Goal: Feedback & Contribution: Contribute content

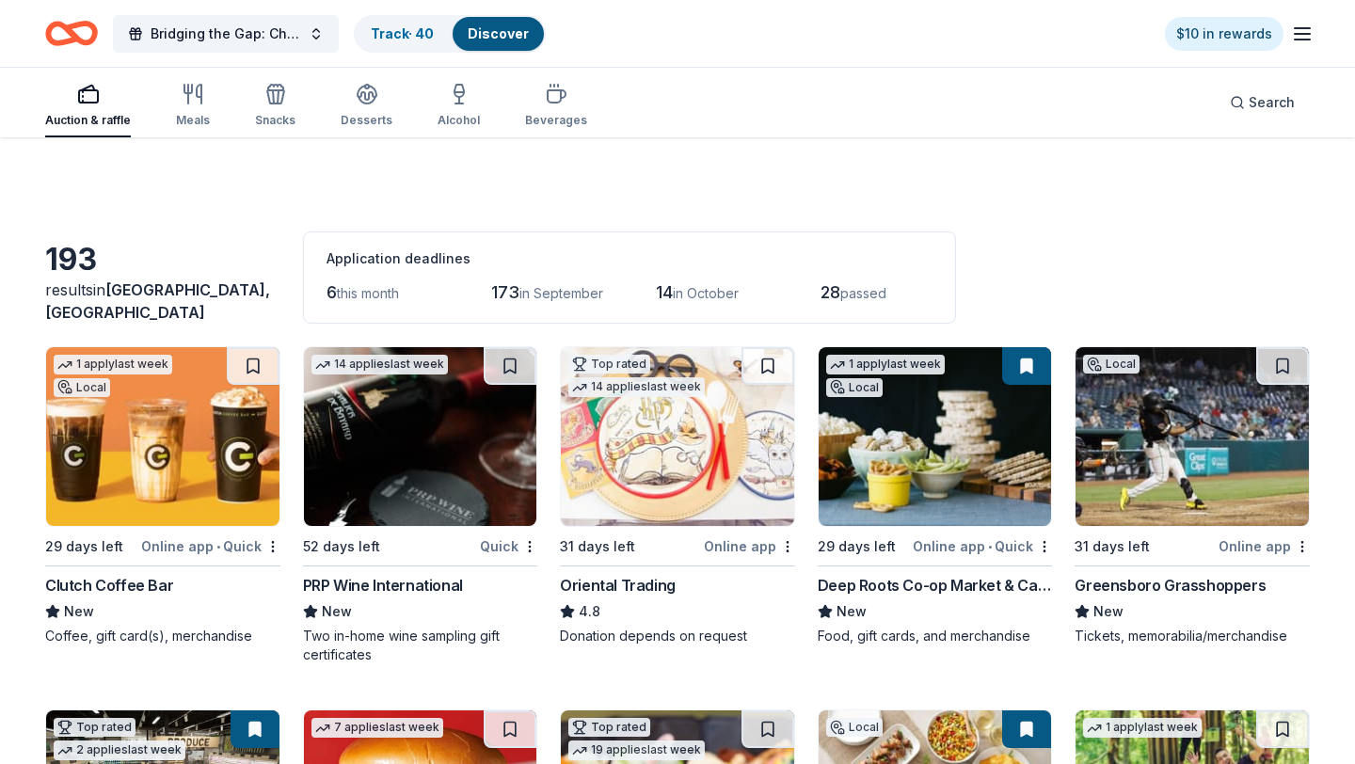
scroll to position [1193, 0]
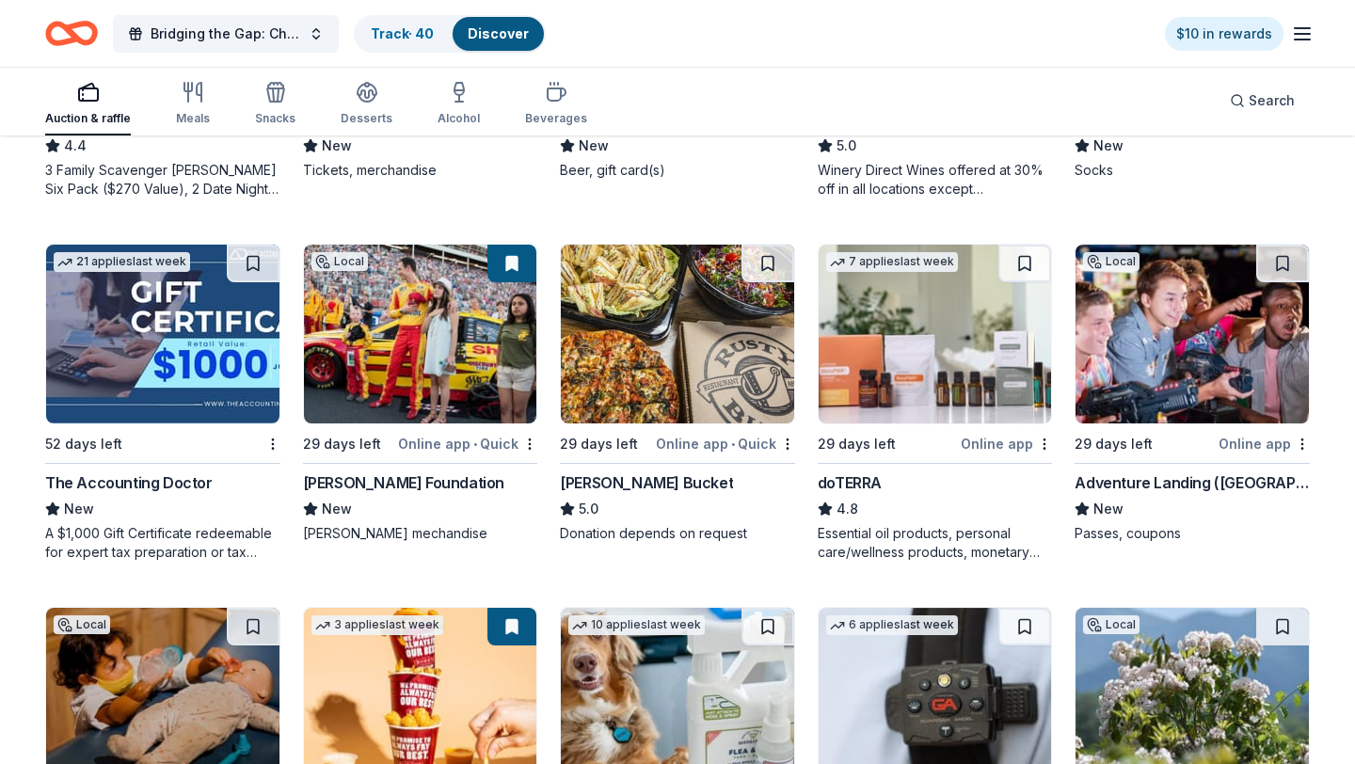
click at [100, 92] on div "button" at bounding box center [88, 92] width 86 height 23
click at [191, 89] on icon "button" at bounding box center [188, 87] width 8 height 8
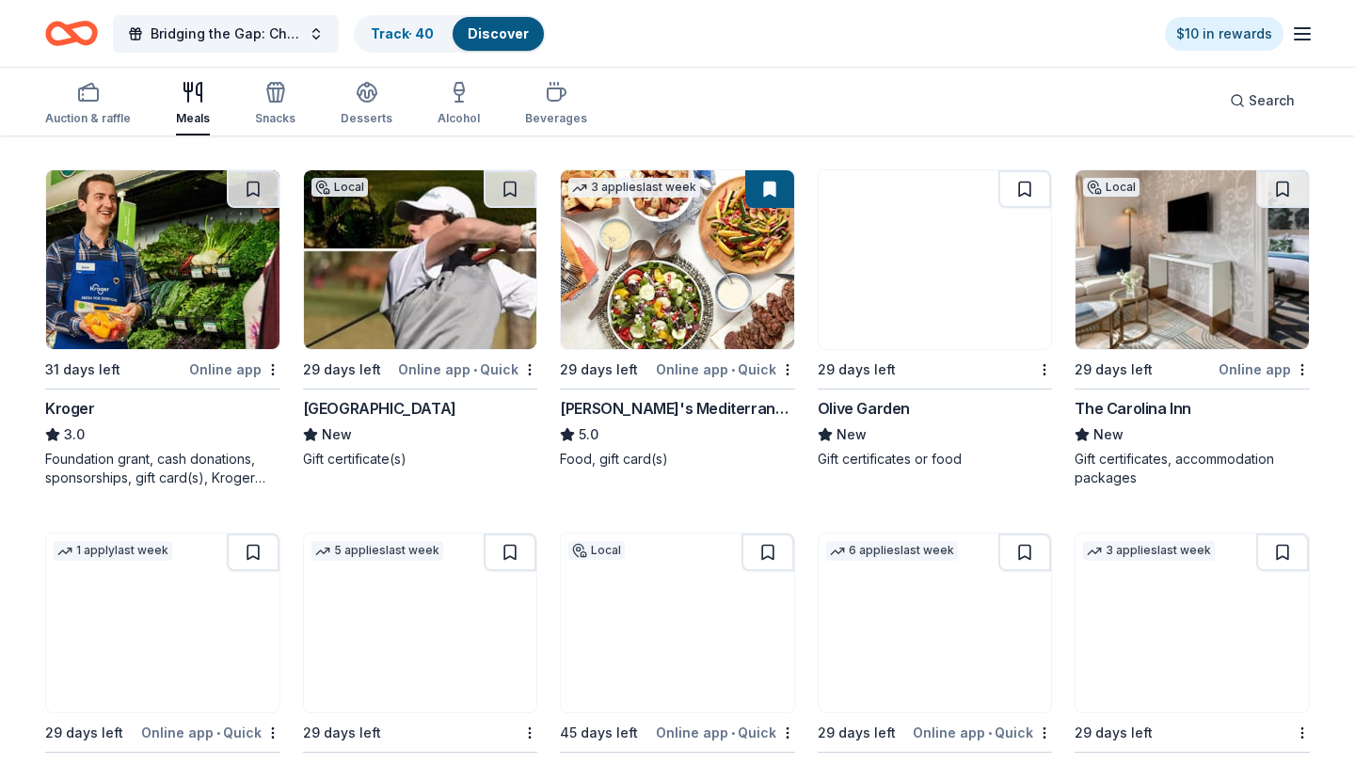
scroll to position [941, 0]
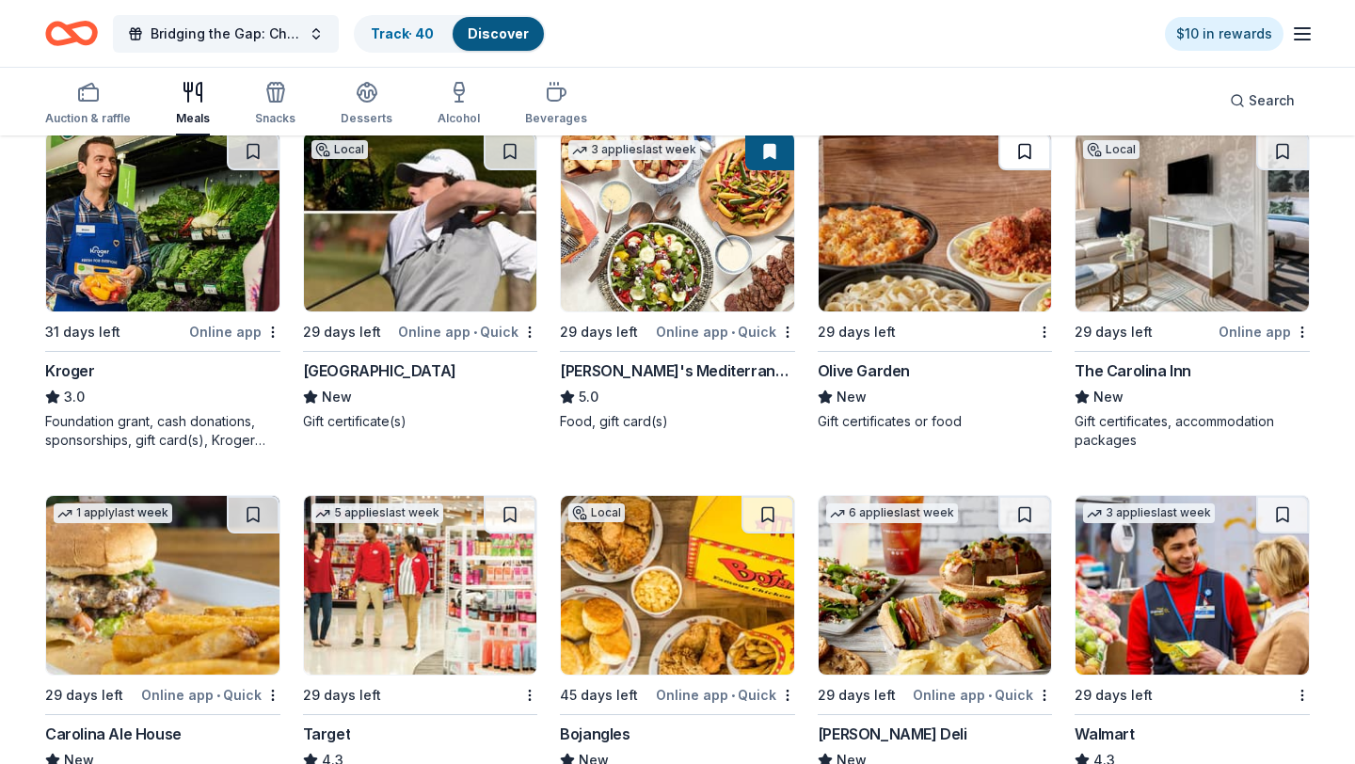
click at [1028, 148] on button at bounding box center [1025, 152] width 53 height 38
click at [911, 192] on img at bounding box center [935, 222] width 233 height 179
click at [1195, 222] on img at bounding box center [1192, 222] width 233 height 179
click at [1285, 148] on button at bounding box center [1283, 152] width 53 height 38
click at [1341, 368] on div "64 results in Greensboro, NC Application deadlines 0 this month 61 in September…" at bounding box center [677, 80] width 1355 height 1768
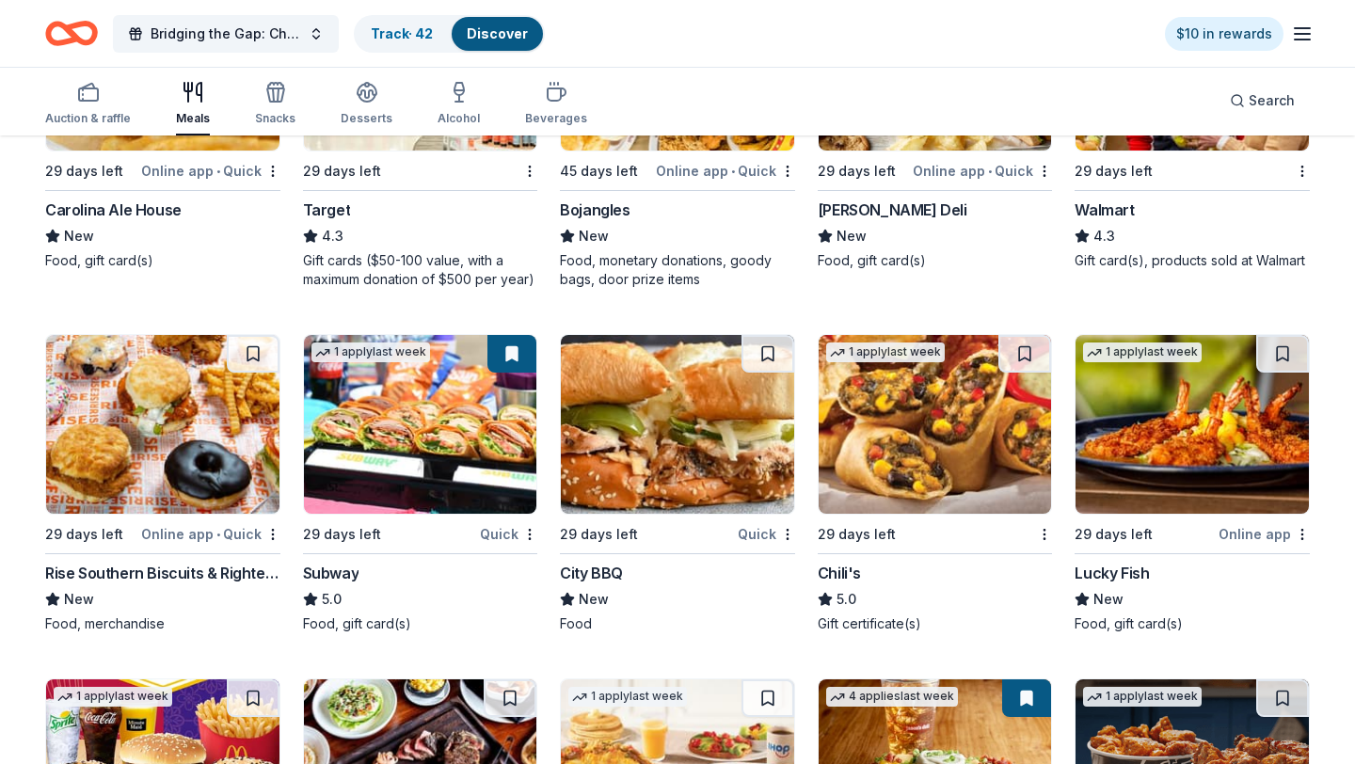
scroll to position [1468, 0]
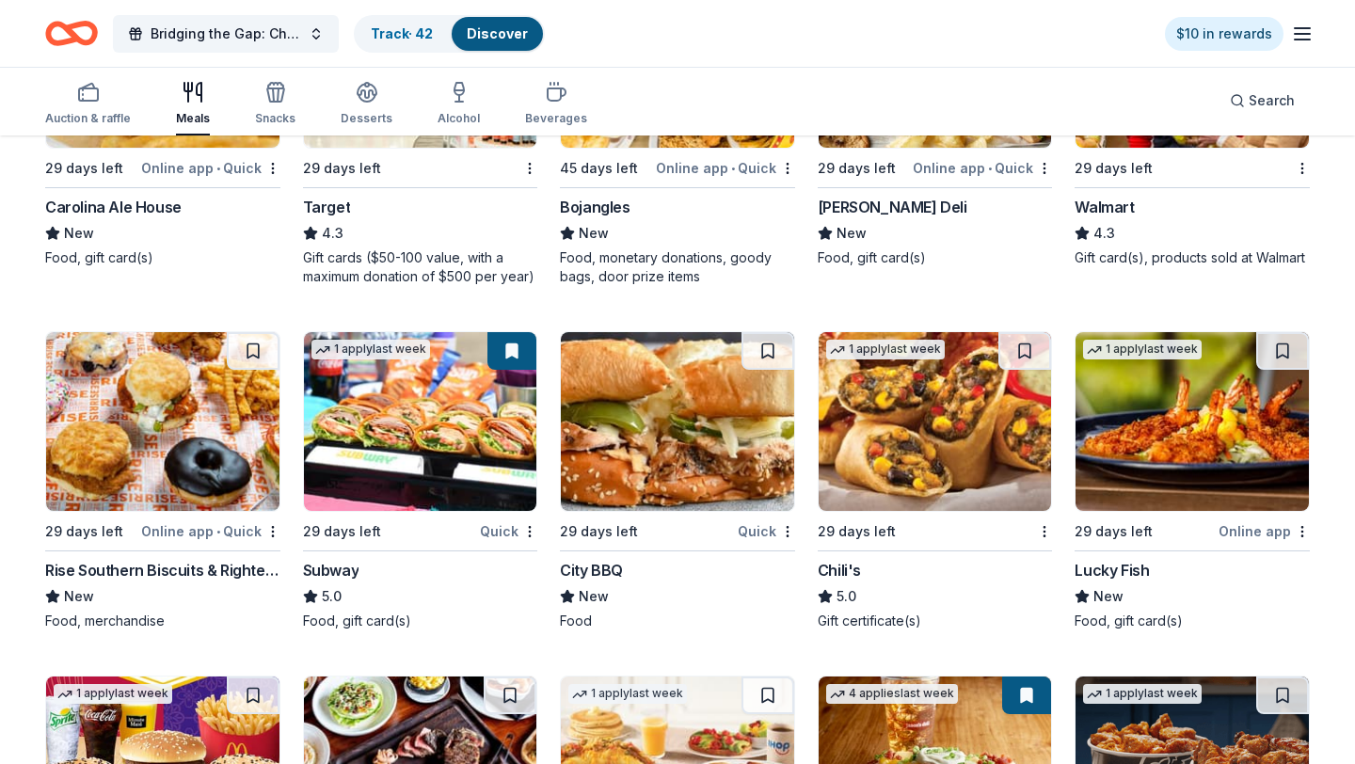
click at [626, 426] on img at bounding box center [677, 421] width 233 height 179
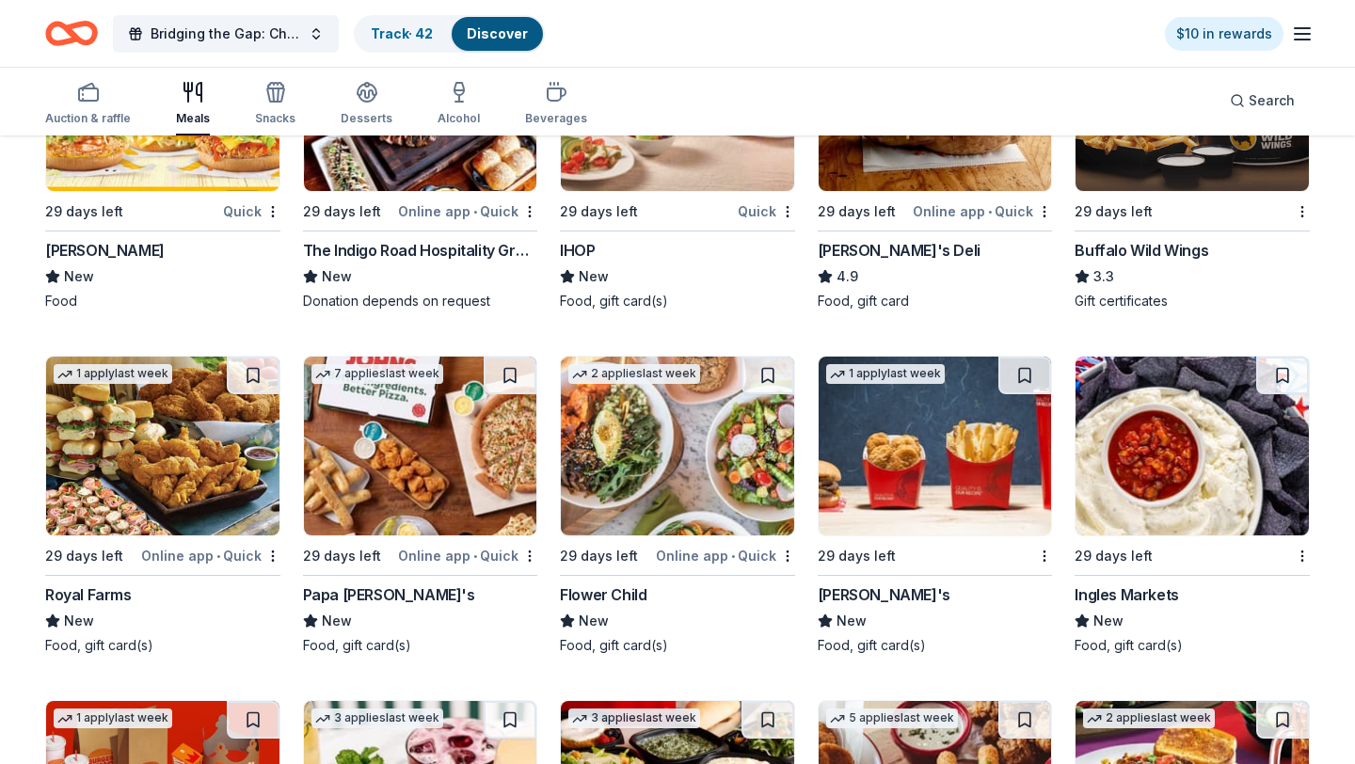
scroll to position [2221, 0]
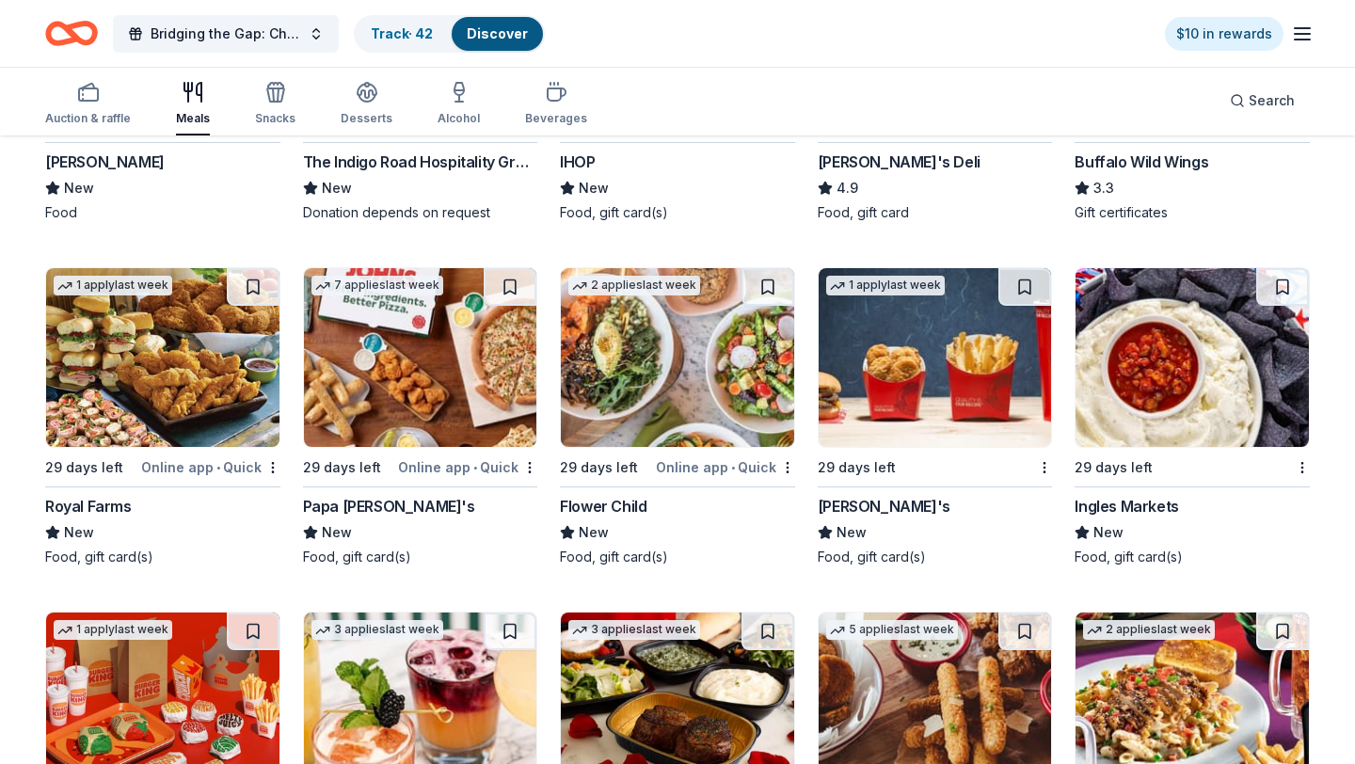
click at [1184, 387] on img at bounding box center [1192, 357] width 233 height 179
click at [647, 372] on img at bounding box center [677, 357] width 233 height 179
click at [773, 284] on button at bounding box center [768, 287] width 53 height 38
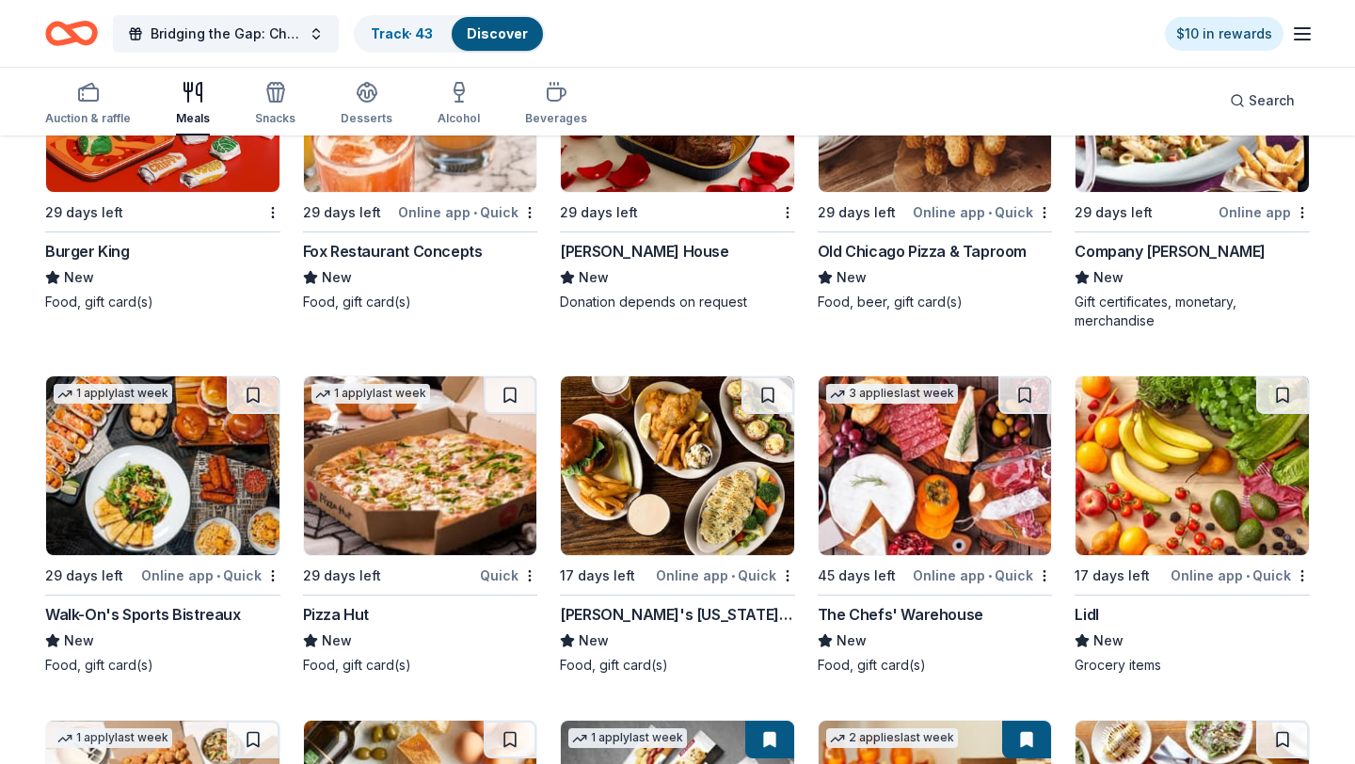
scroll to position [2824, 0]
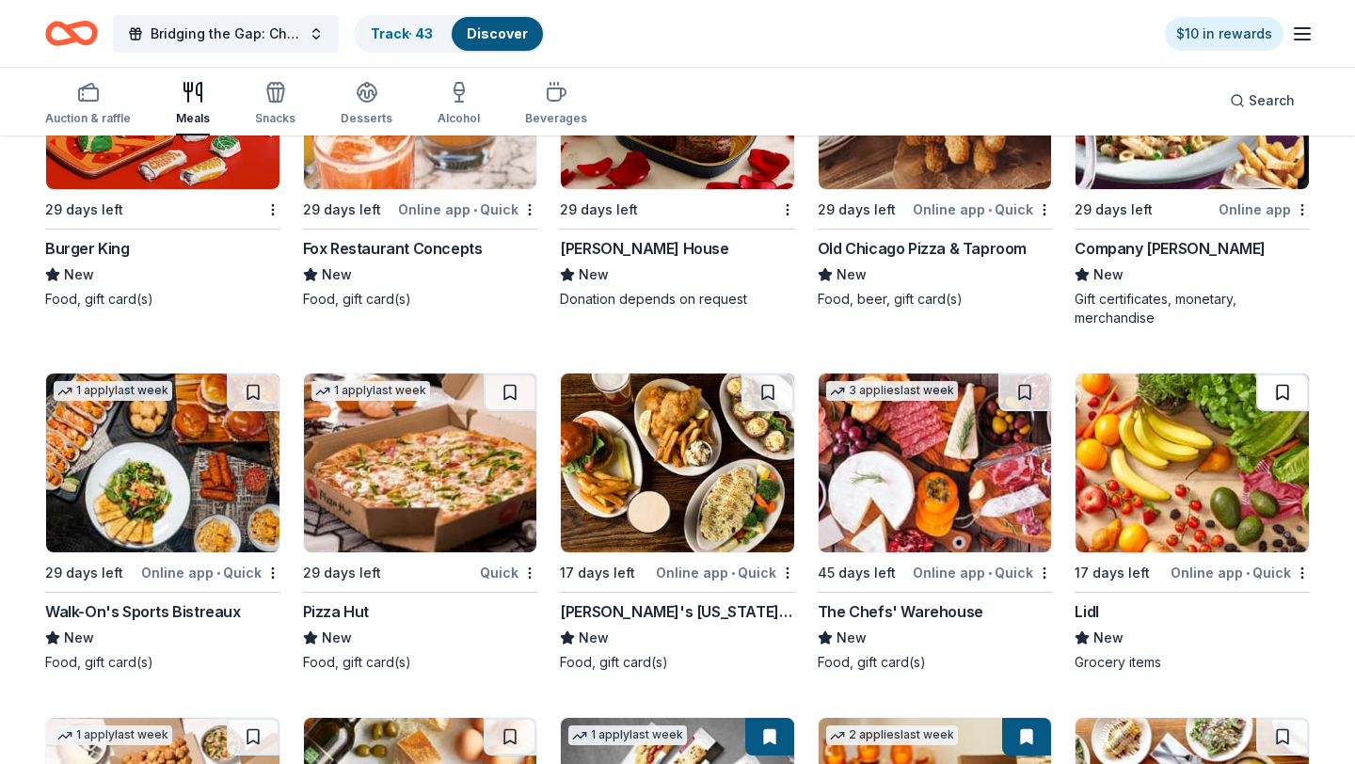
click at [1291, 389] on button at bounding box center [1283, 393] width 53 height 38
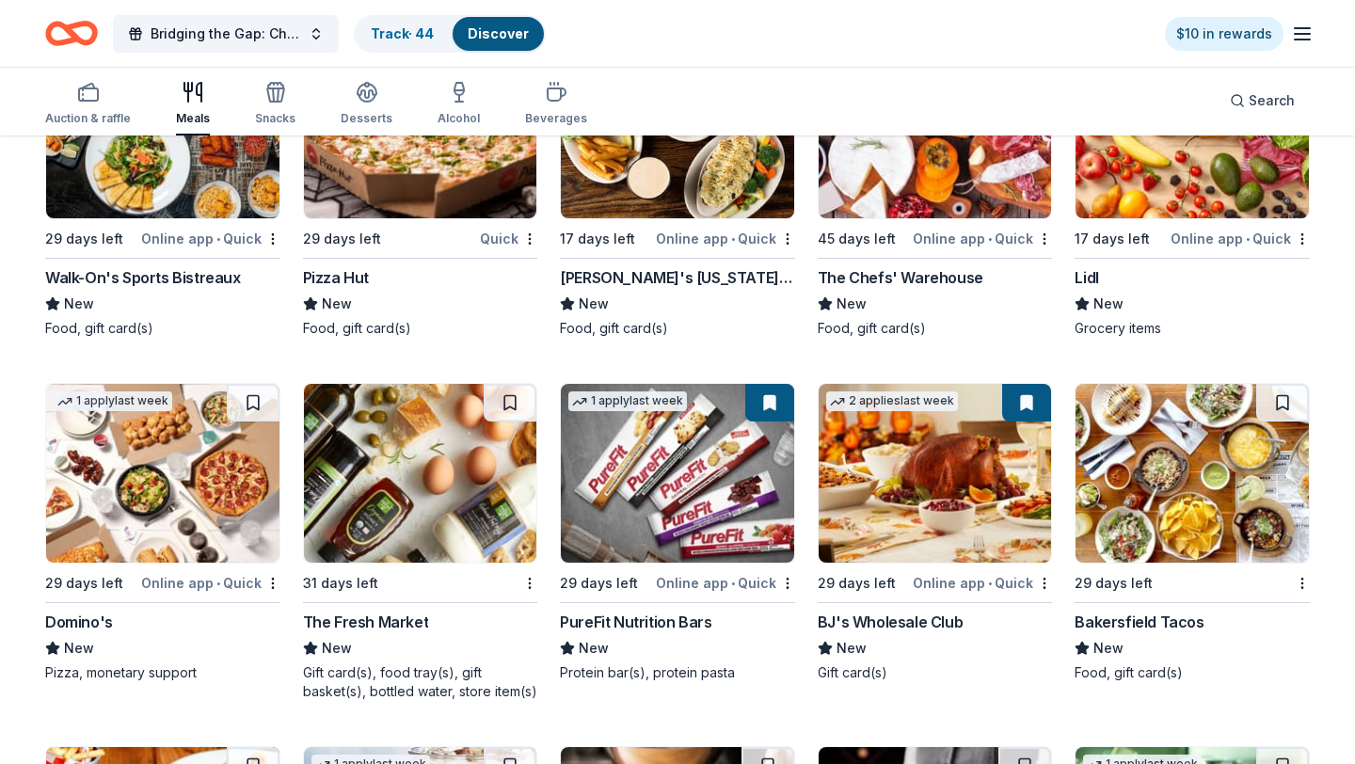
scroll to position [3162, 0]
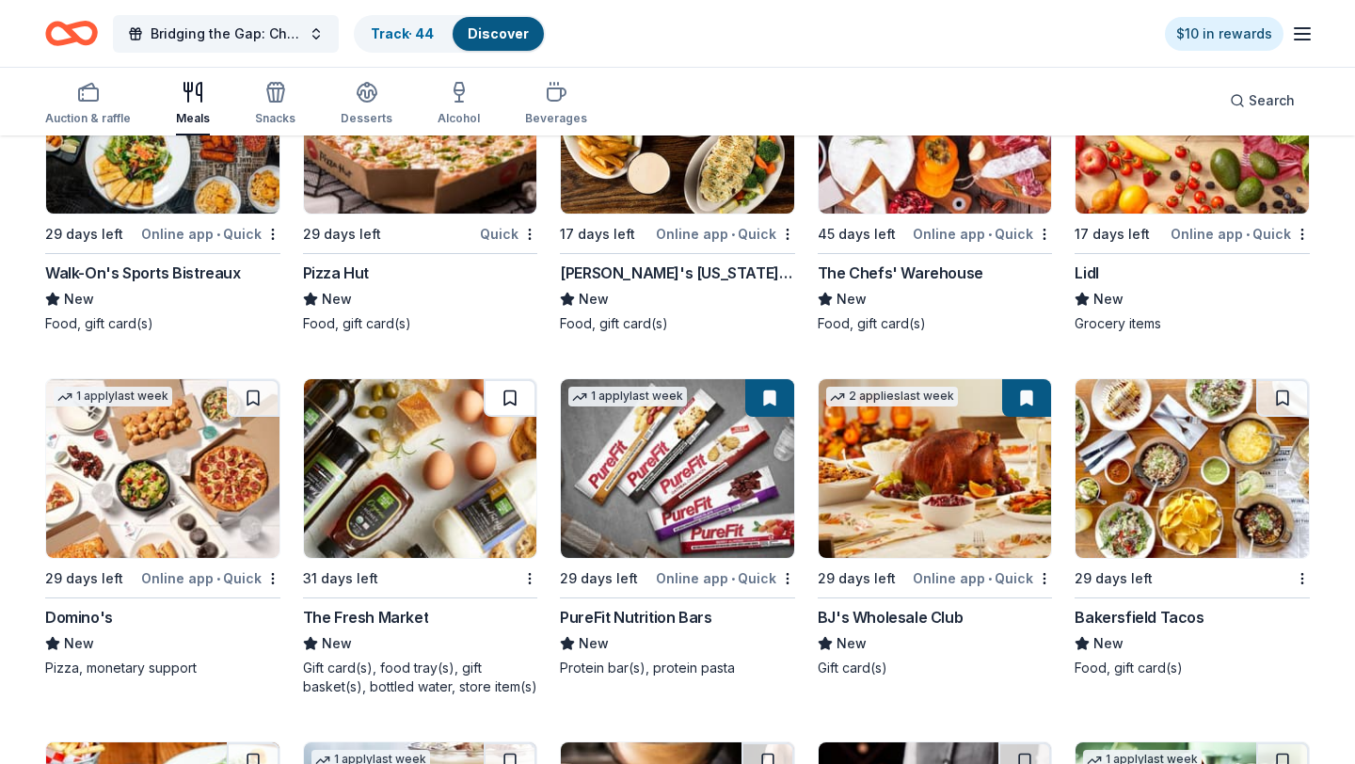
click at [517, 401] on button at bounding box center [510, 398] width 53 height 38
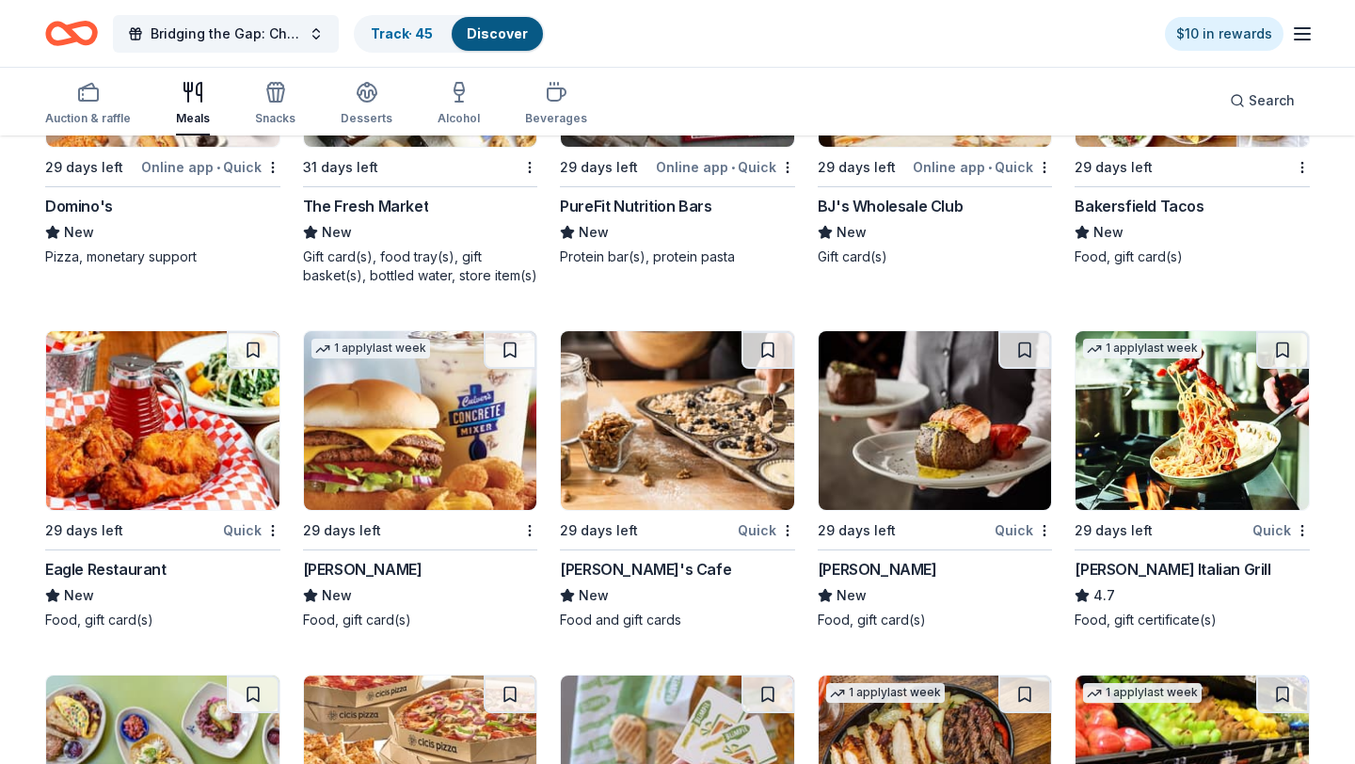
scroll to position [3577, 0]
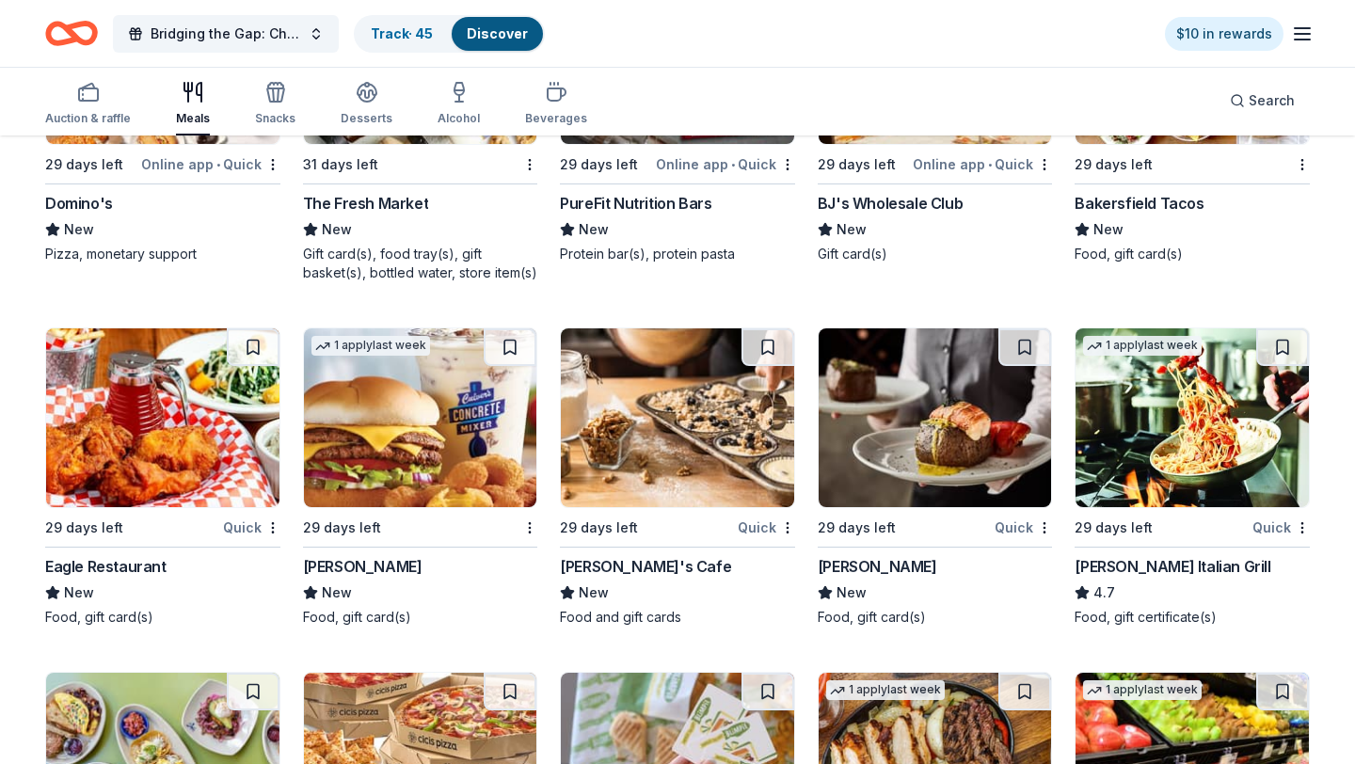
click at [710, 424] on img at bounding box center [677, 417] width 233 height 179
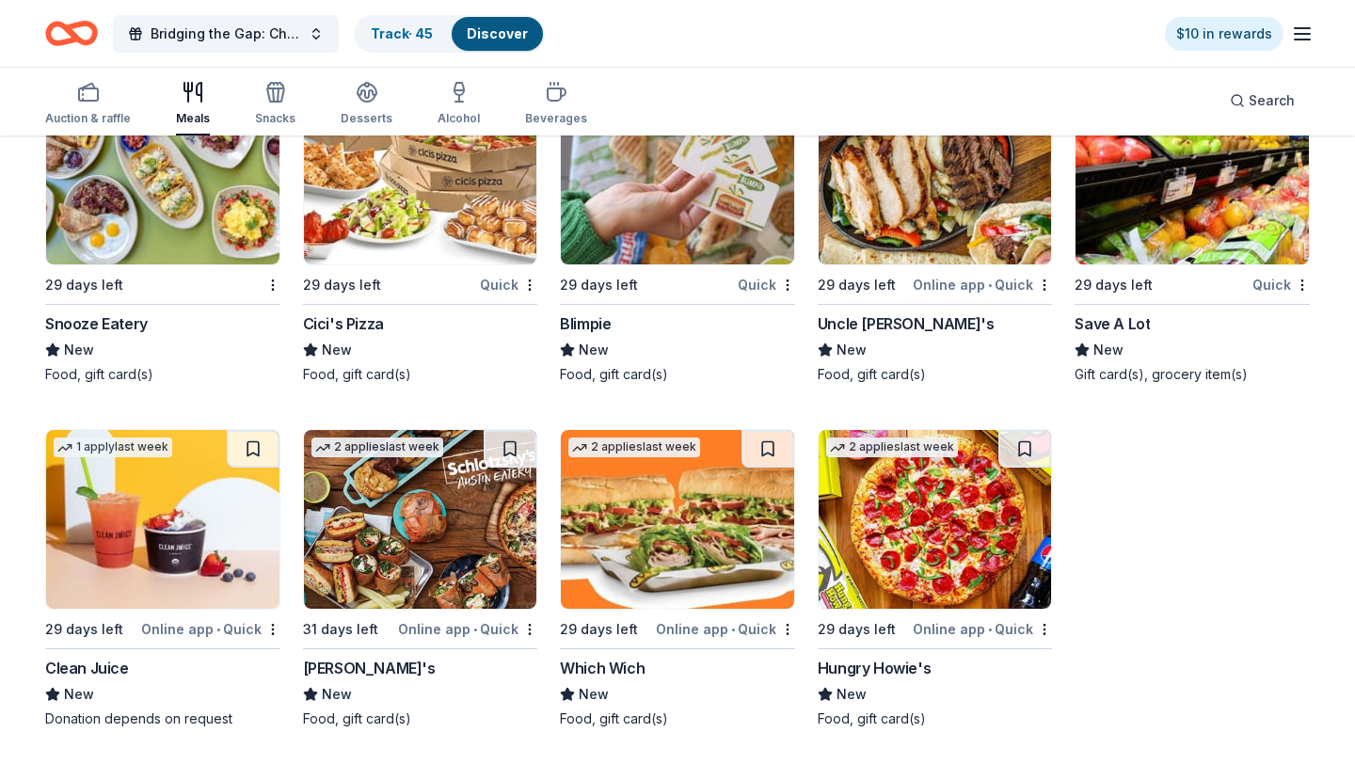
scroll to position [4166, 0]
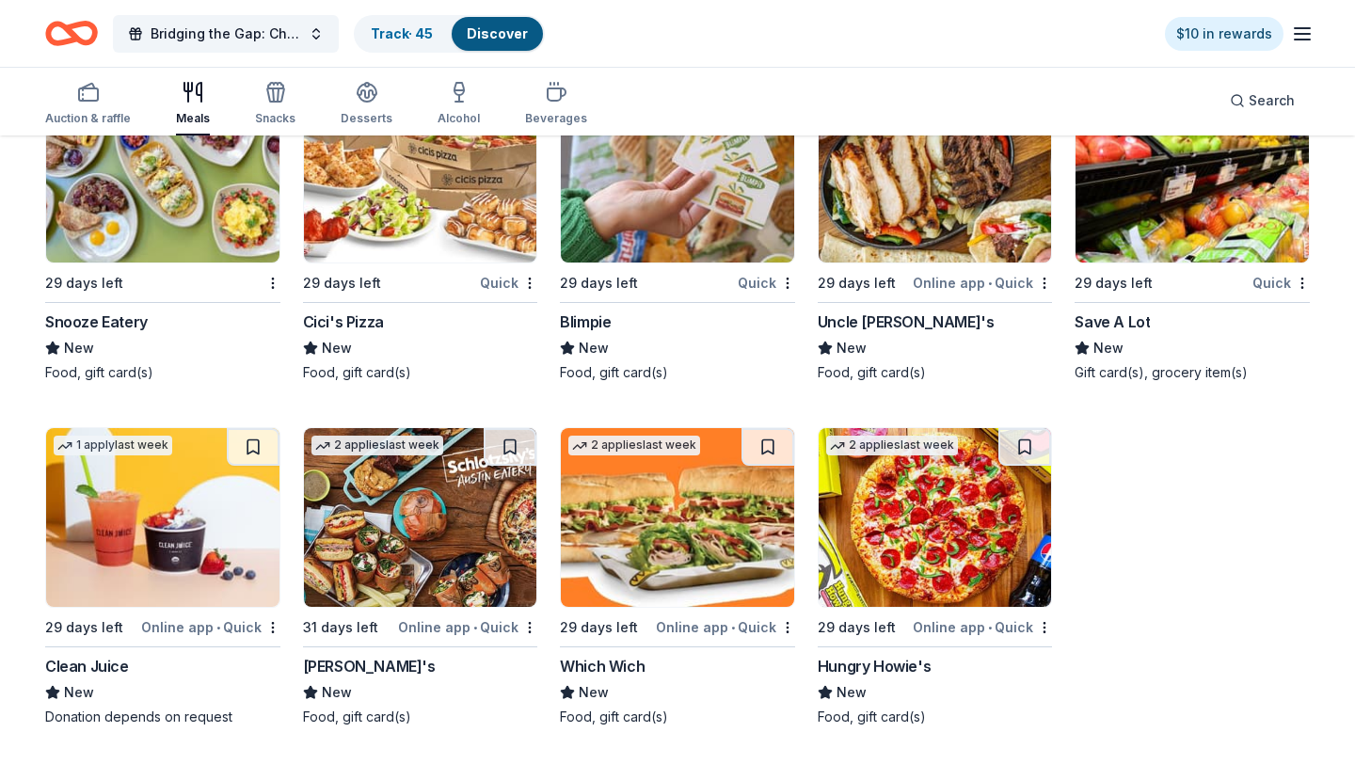
click at [515, 442] on button at bounding box center [510, 447] width 53 height 38
click at [1305, 26] on icon "button" at bounding box center [1302, 34] width 23 height 23
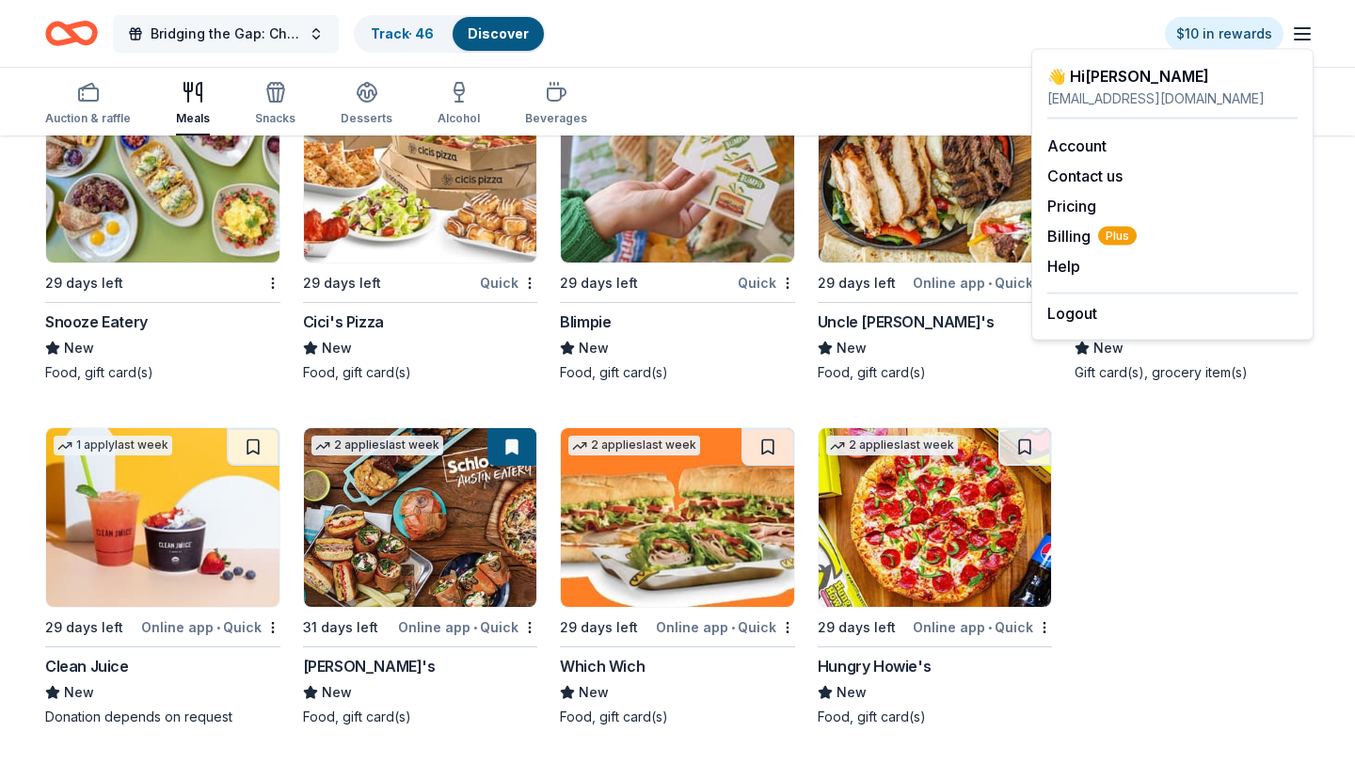
click at [206, 31] on span "Bridging the Gap: Checking the Pulse Centering Youth Power, Healing Communities…" at bounding box center [226, 34] width 151 height 23
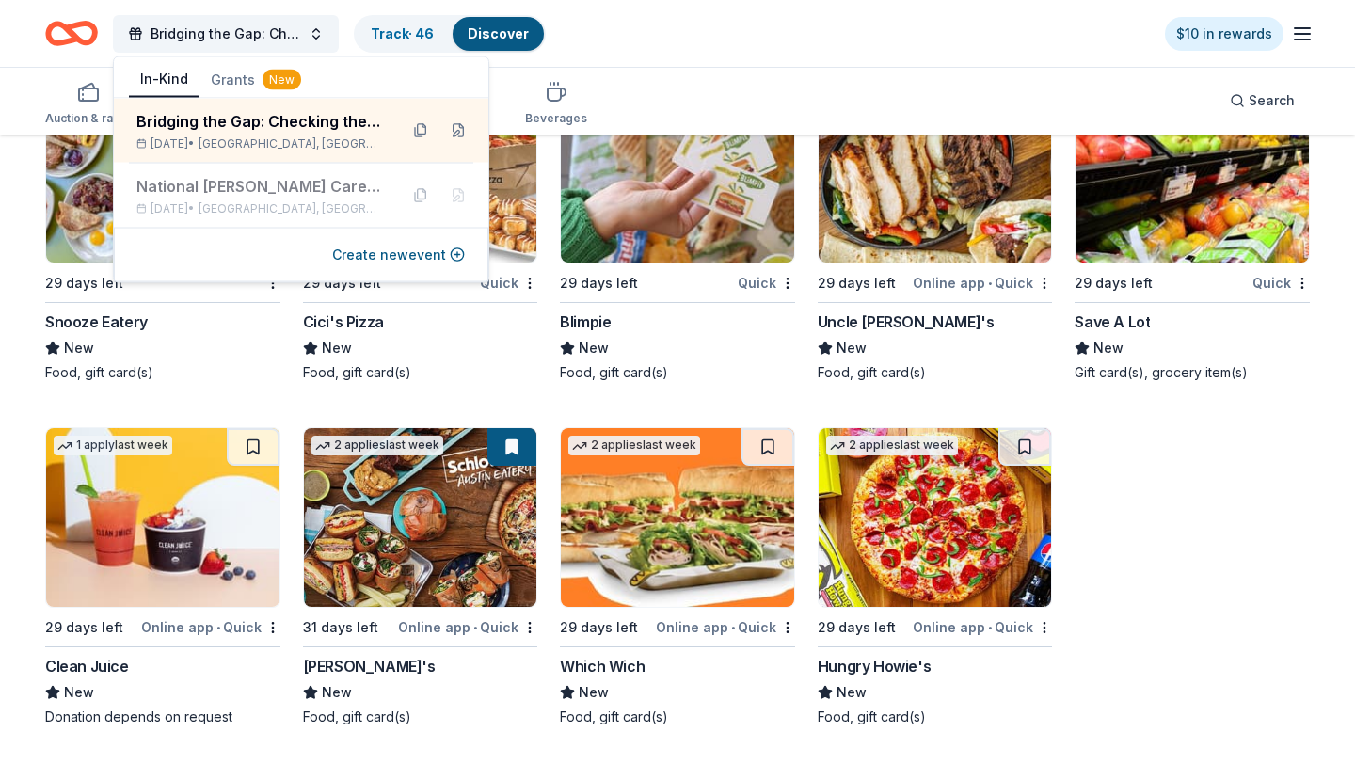
click at [66, 33] on icon "Home" at bounding box center [71, 33] width 53 height 44
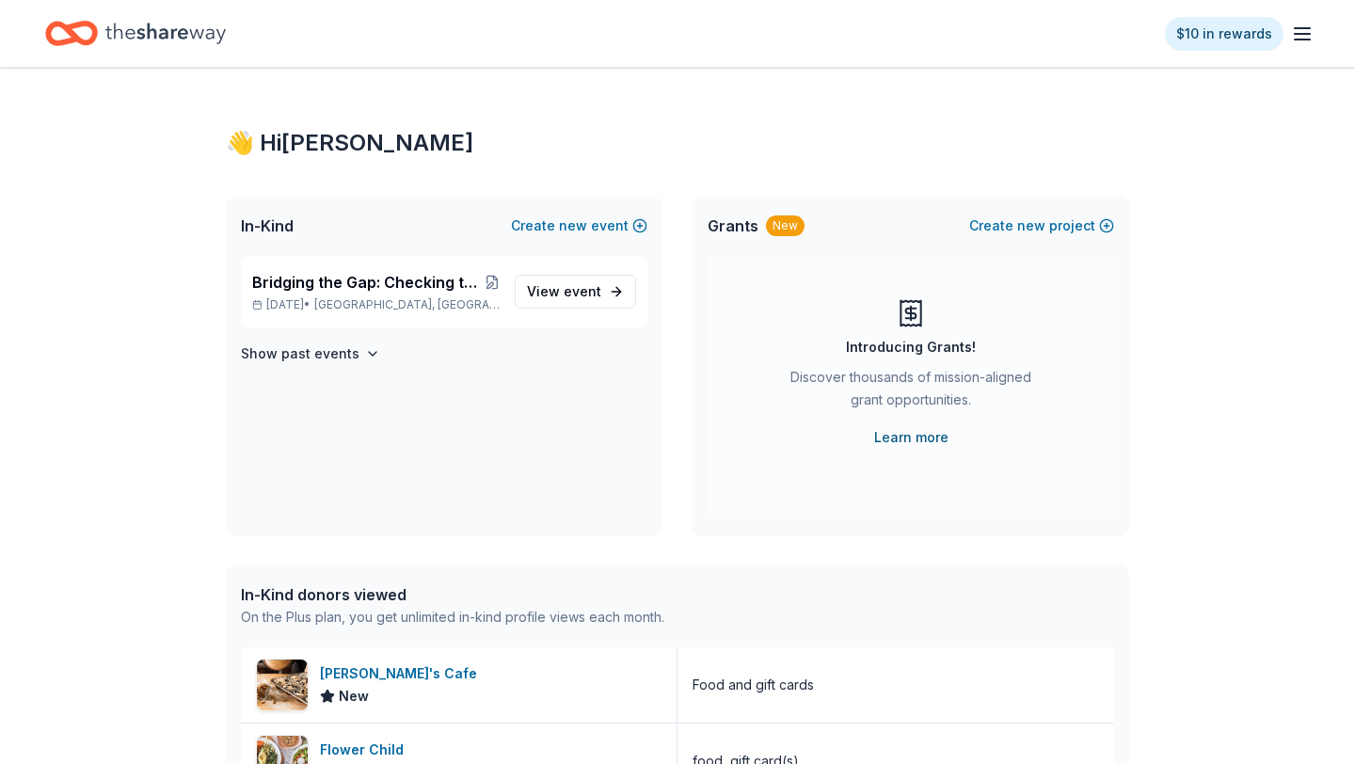
click at [928, 433] on link "Learn more" at bounding box center [911, 437] width 74 height 23
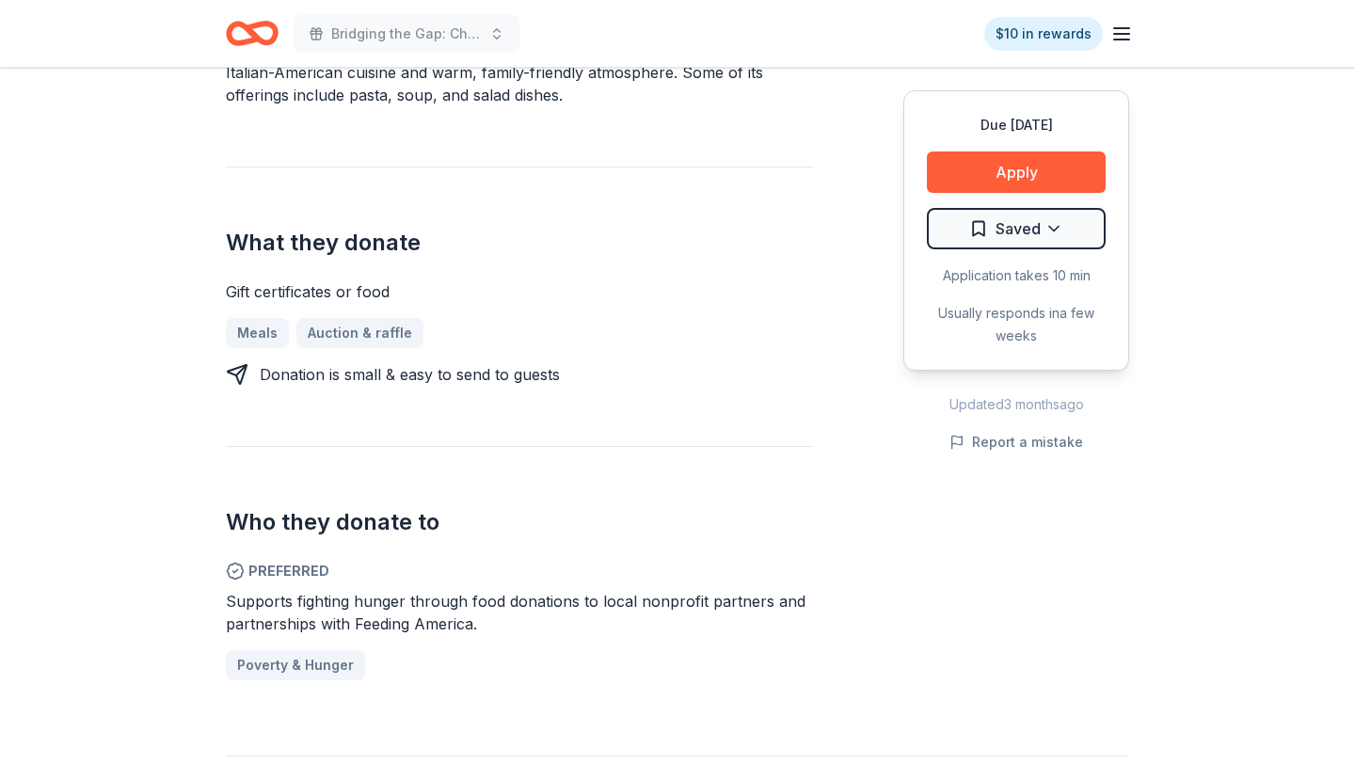
scroll to position [640, 0]
click at [1016, 169] on button "Apply" at bounding box center [1016, 172] width 179 height 41
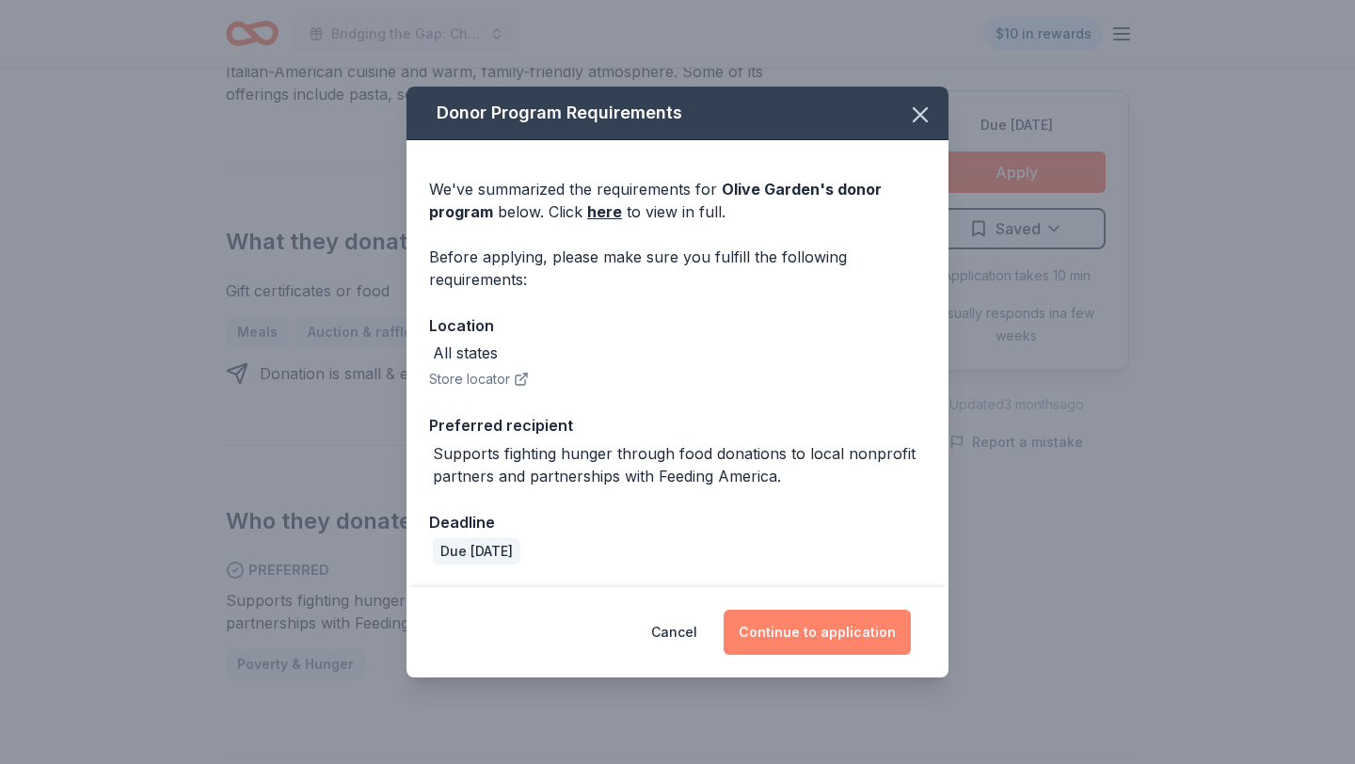
click at [841, 632] on button "Continue to application" at bounding box center [817, 632] width 187 height 45
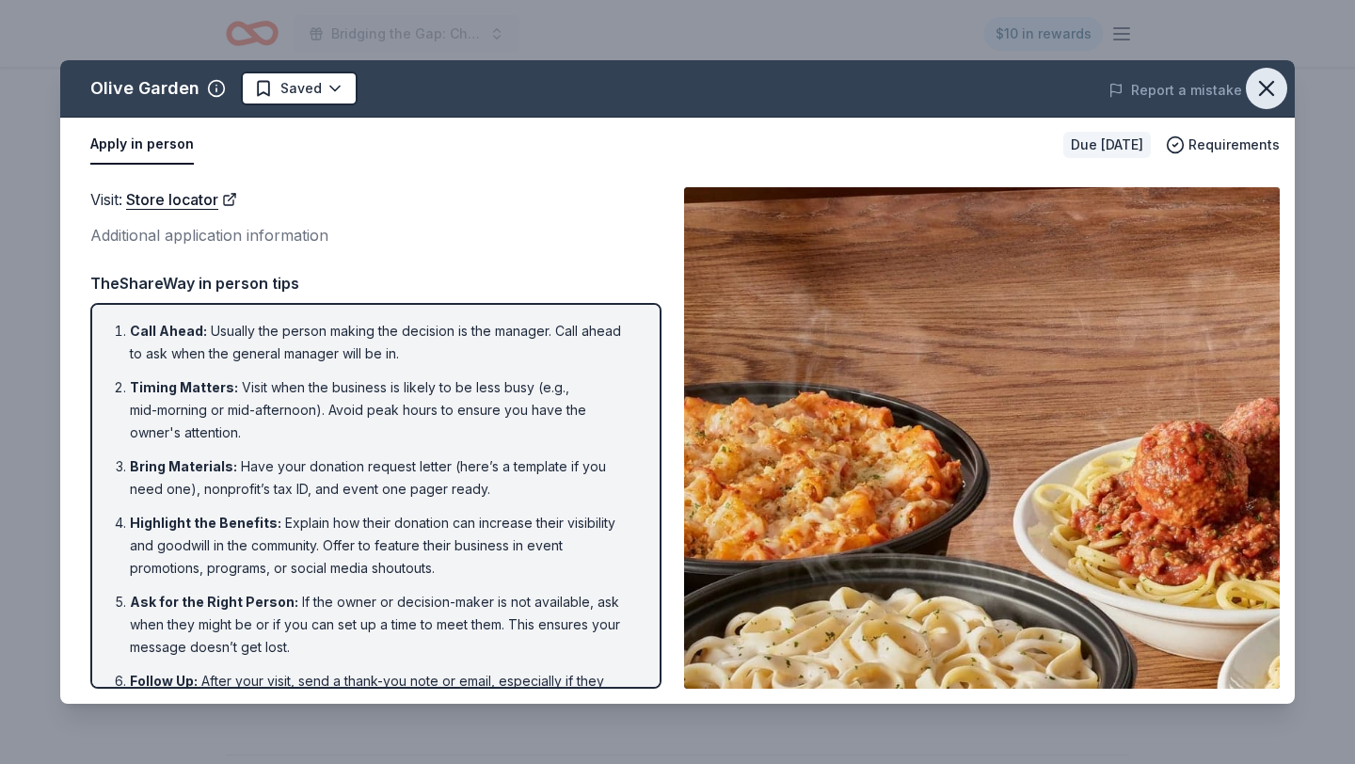
click at [1275, 87] on icon "button" at bounding box center [1267, 88] width 26 height 26
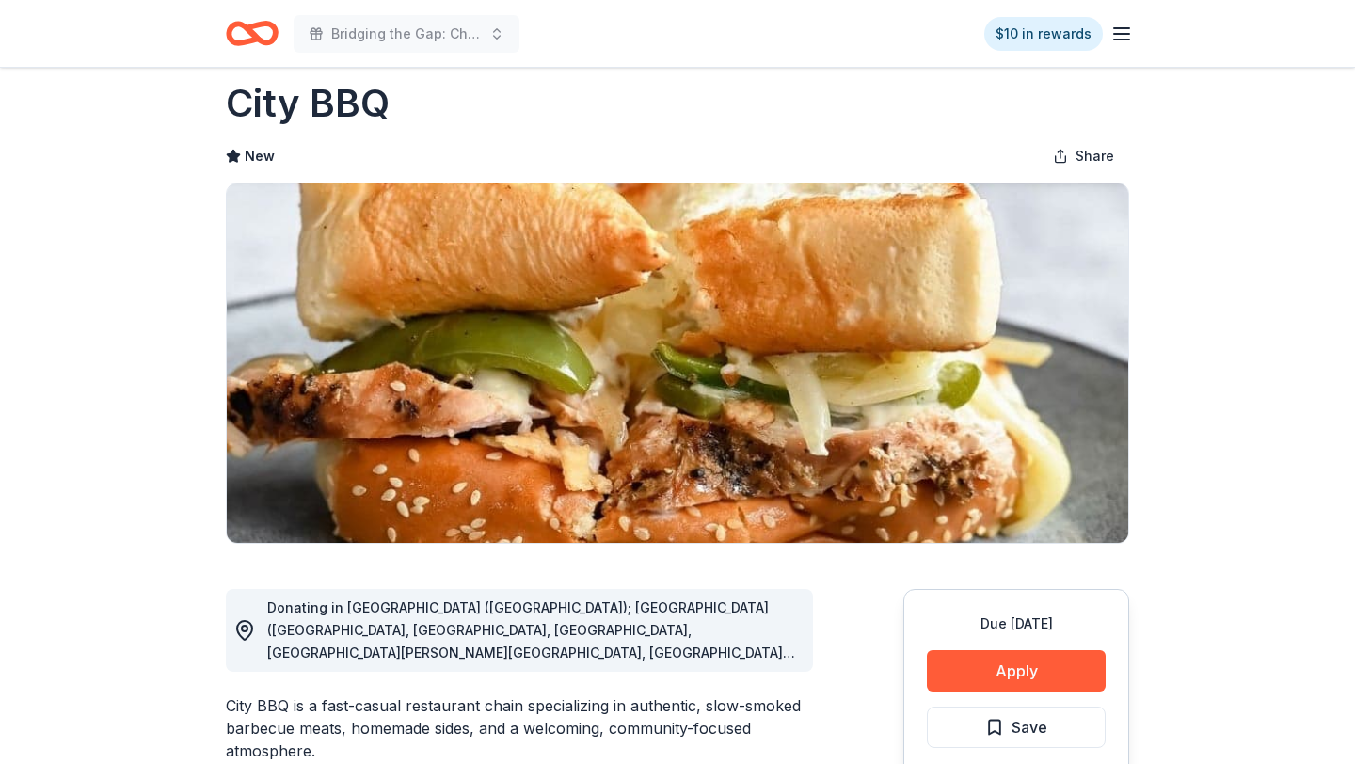
scroll to position [38, 0]
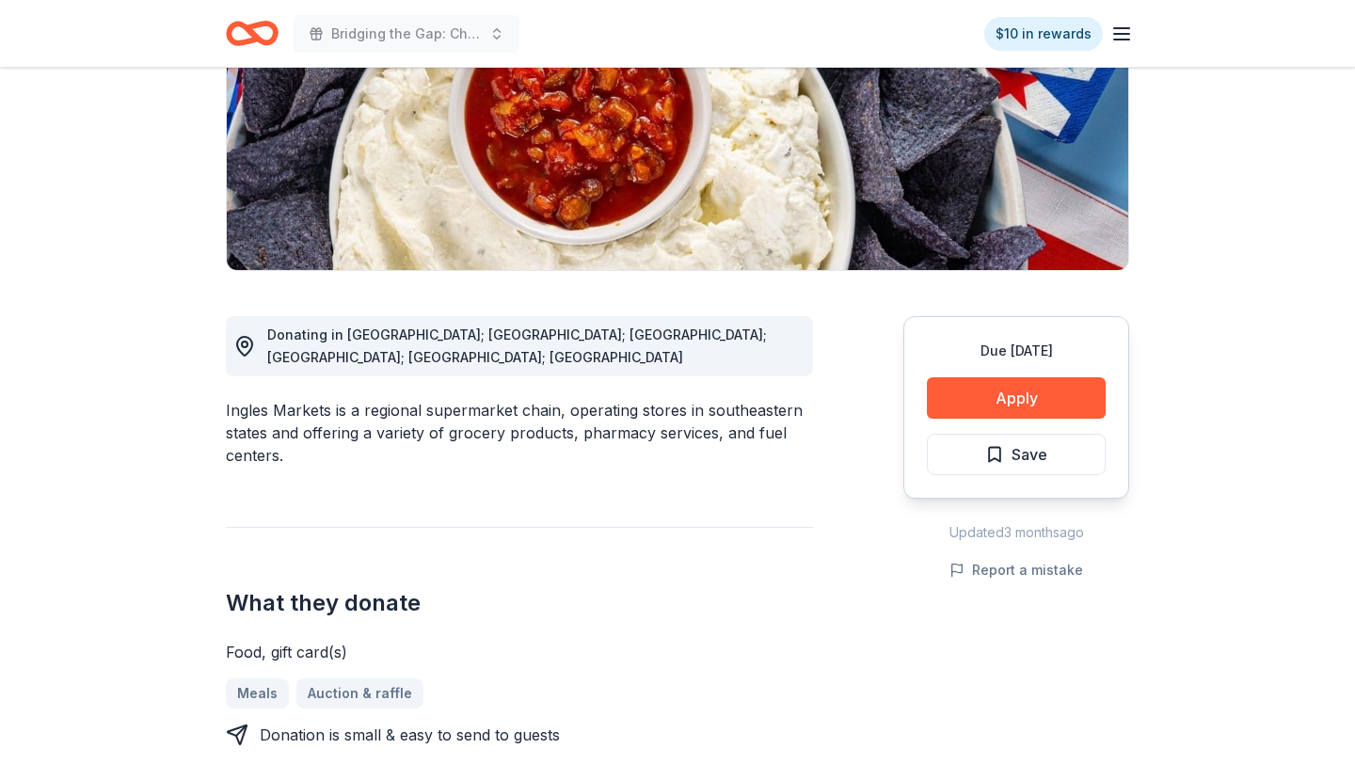
scroll to position [264, 0]
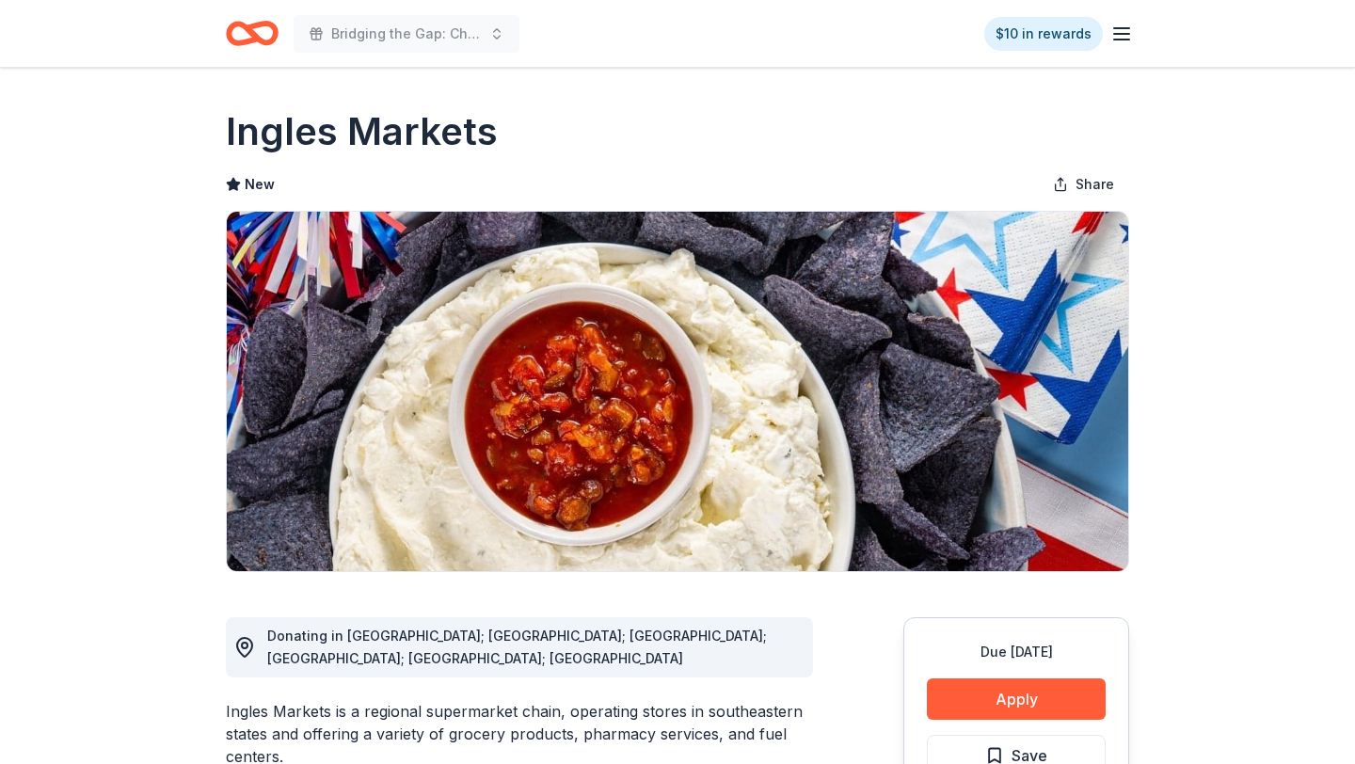
scroll to position [0, 0]
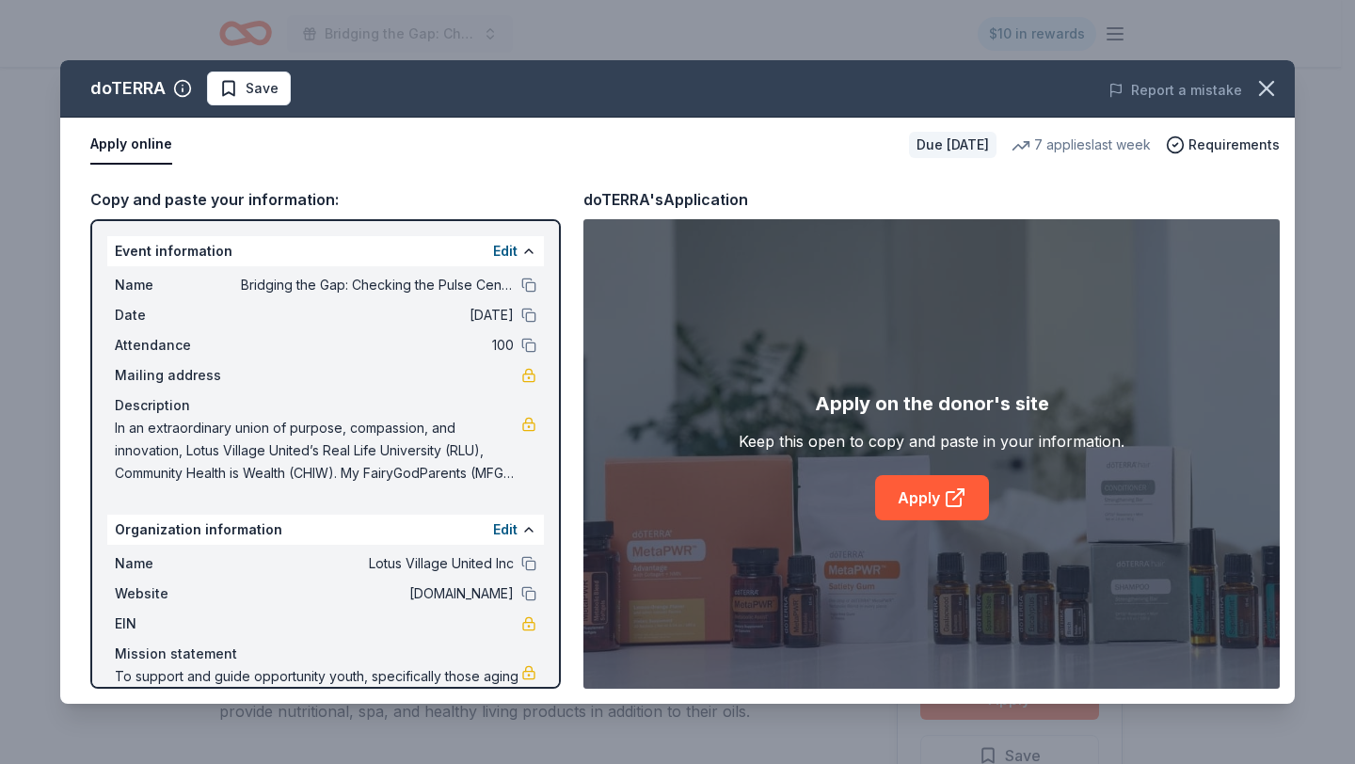
scroll to position [334, 0]
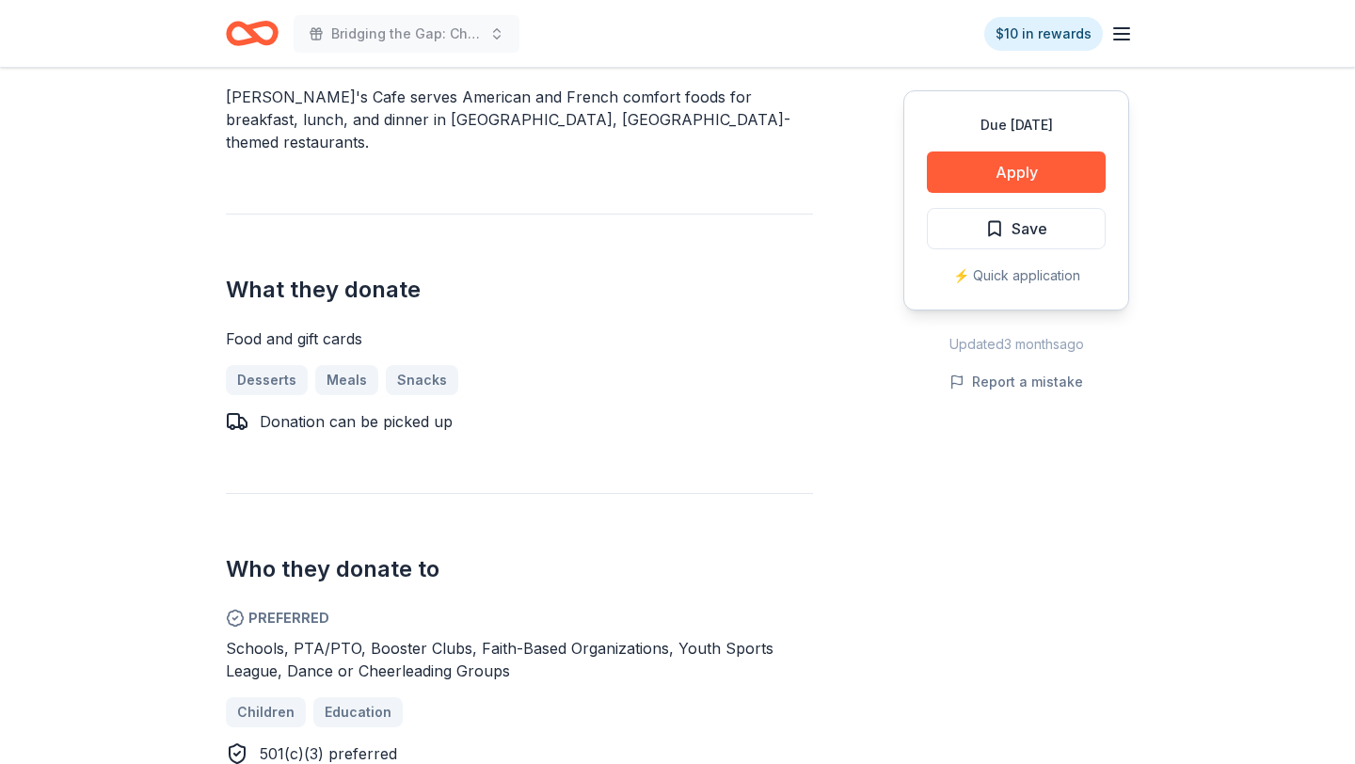
scroll to position [640, 0]
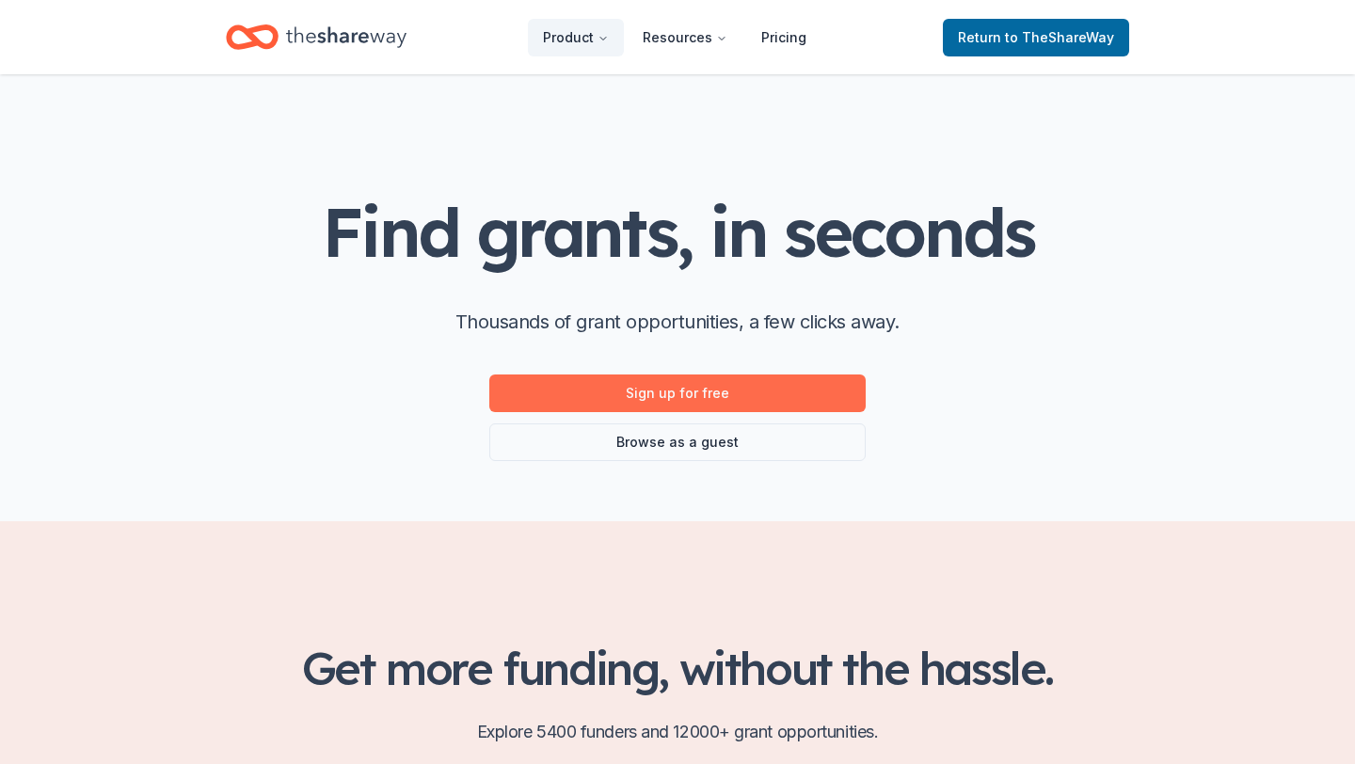
click at [704, 387] on link "Sign up for free" at bounding box center [677, 394] width 376 height 38
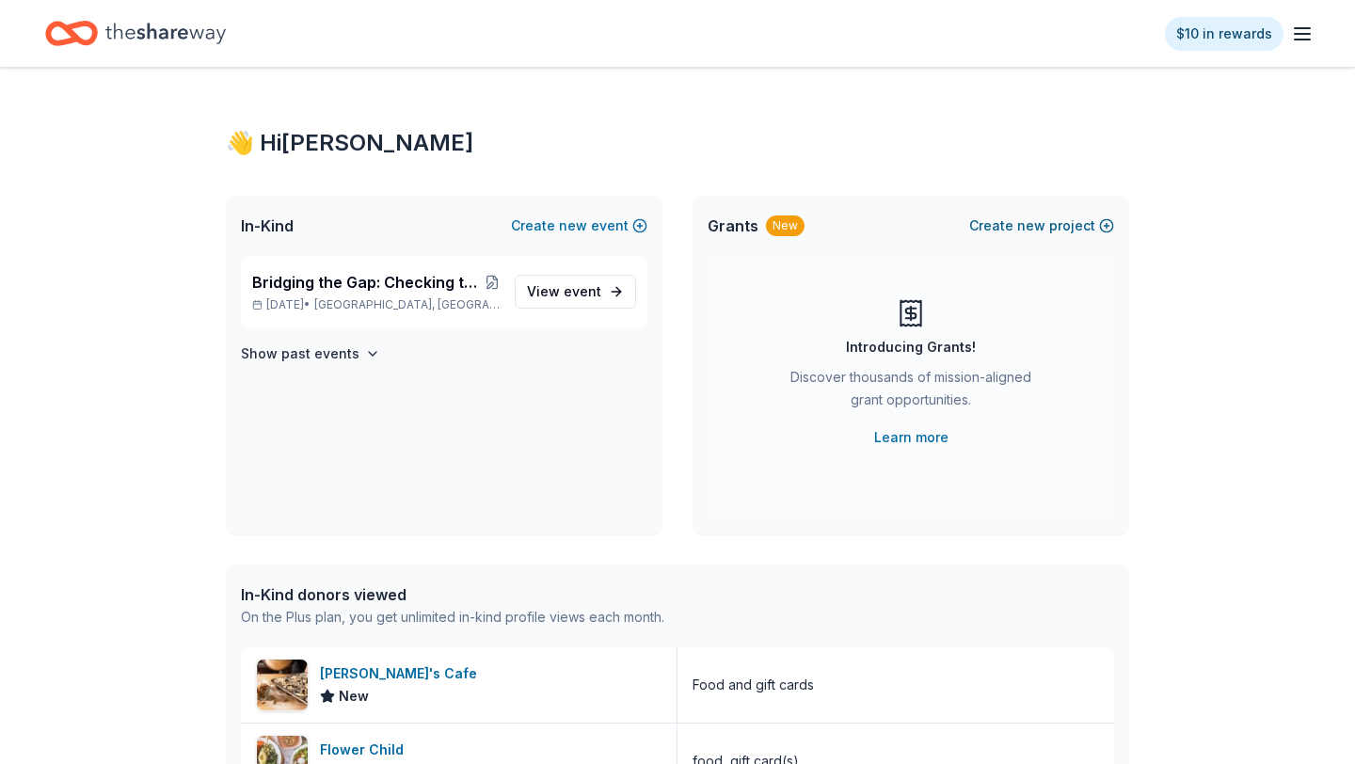
click at [1032, 232] on span "new" at bounding box center [1031, 226] width 28 height 23
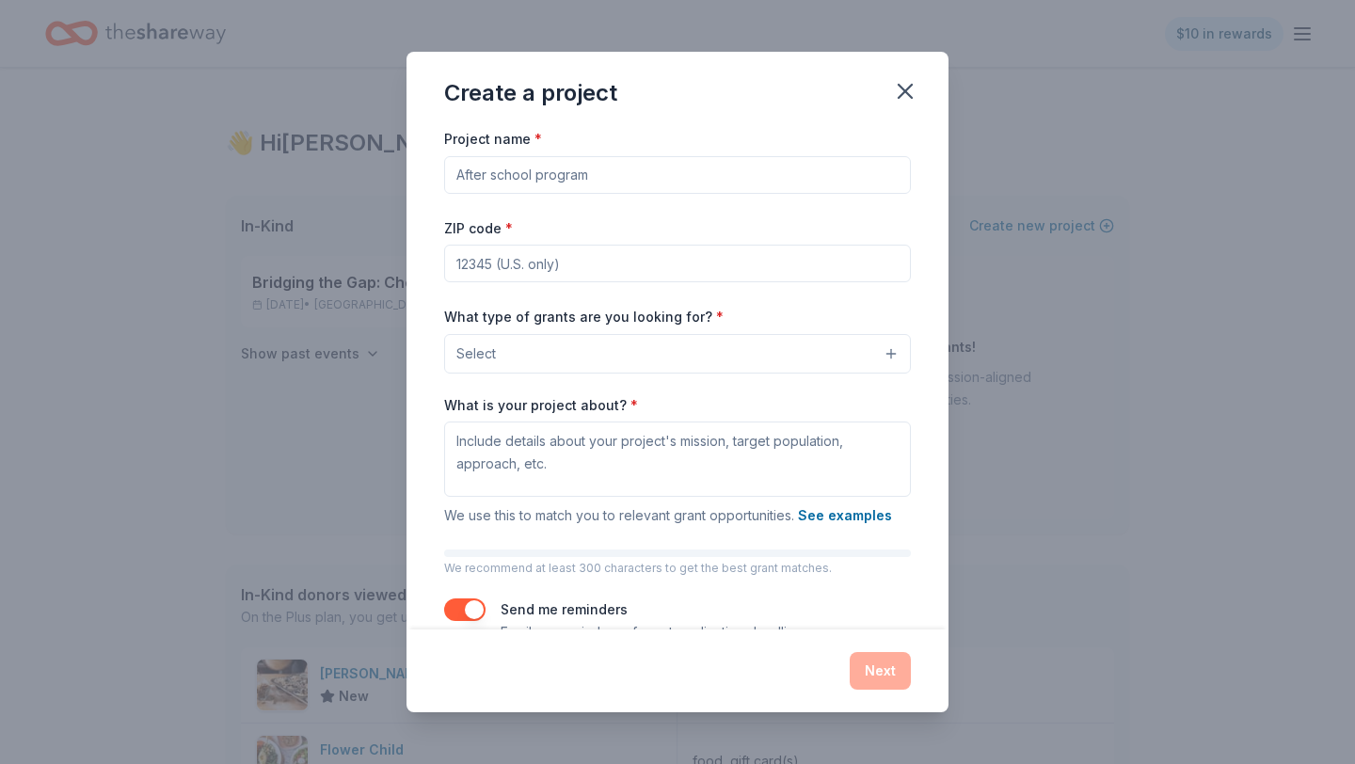
click at [562, 174] on input "Project name *" at bounding box center [677, 175] width 467 height 38
type input "RLU Mentoring Program"
click at [498, 258] on input "ZIP code *" at bounding box center [677, 264] width 467 height 38
type input "27416"
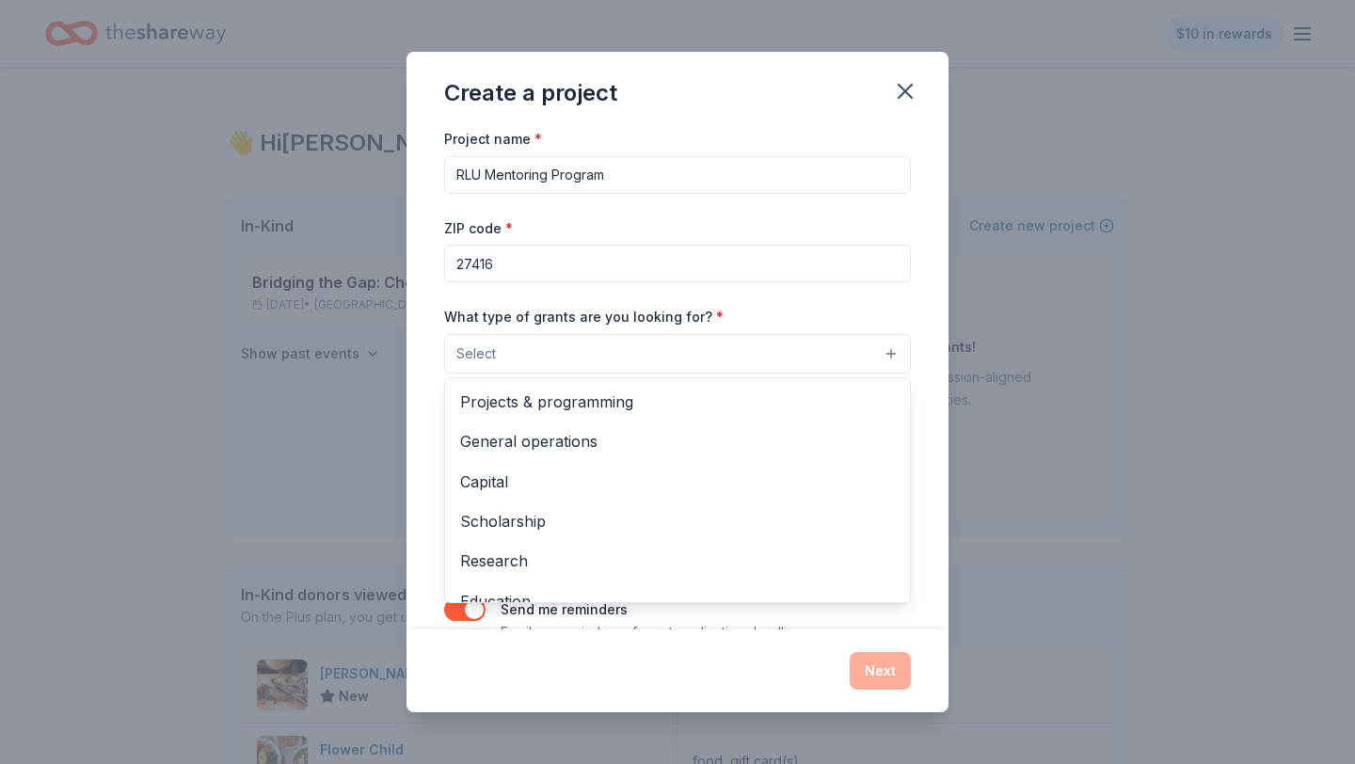
click at [590, 354] on button "Select" at bounding box center [677, 354] width 467 height 40
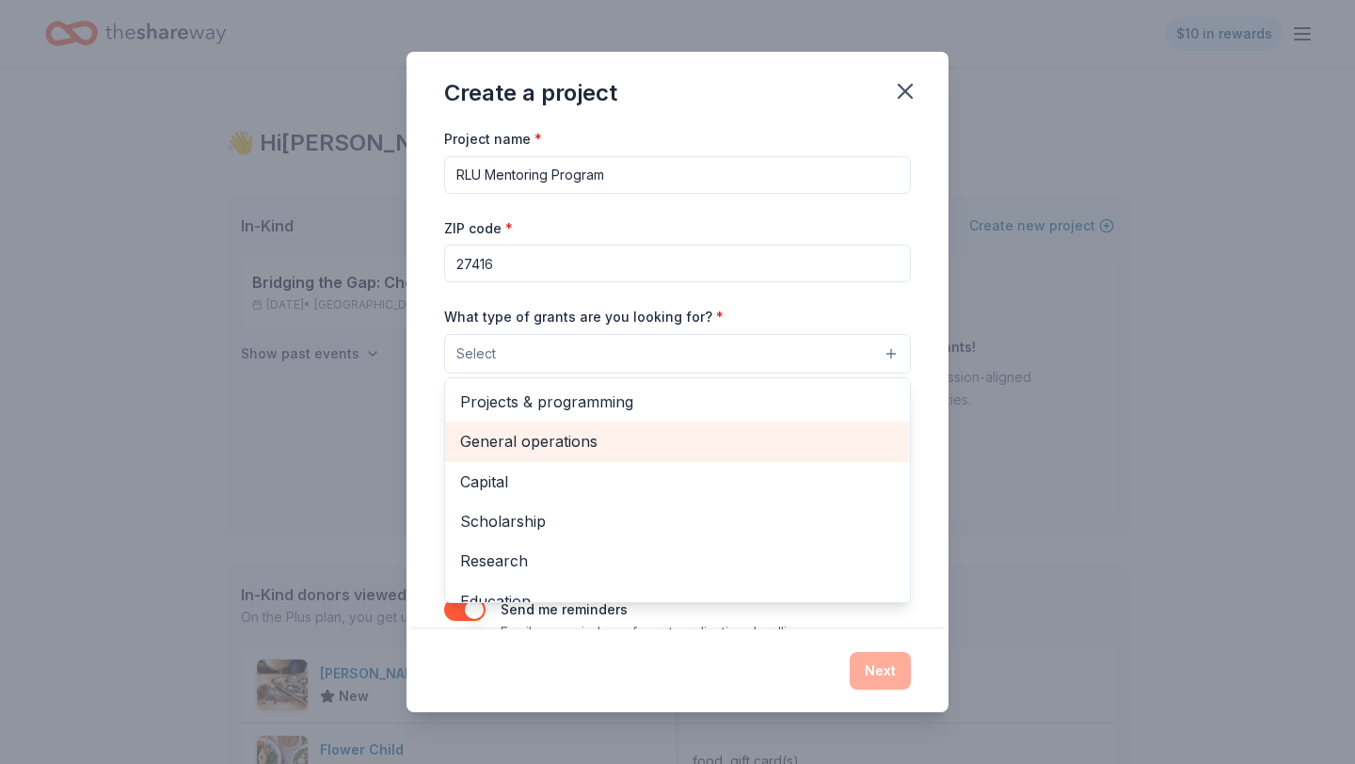
click at [657, 437] on span "General operations" at bounding box center [677, 441] width 435 height 24
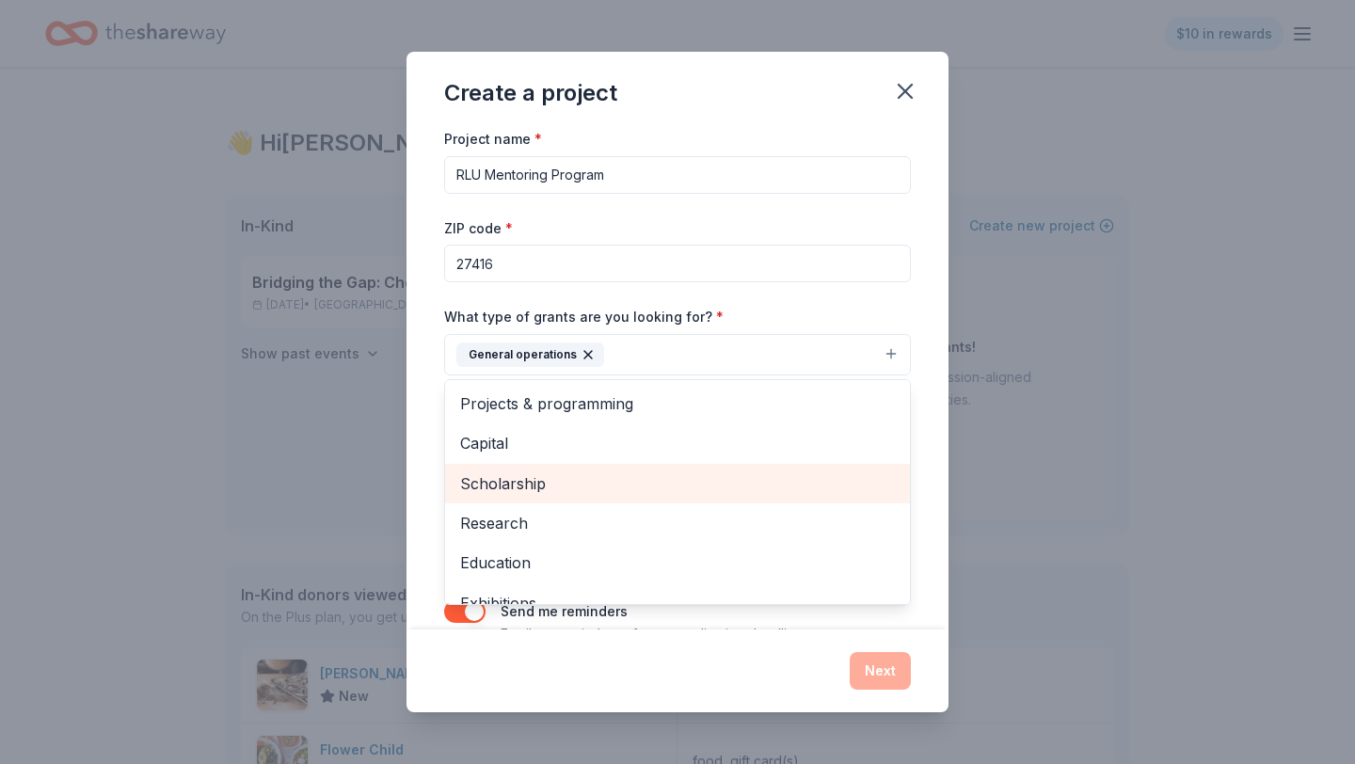
click at [561, 485] on span "Scholarship" at bounding box center [677, 484] width 435 height 24
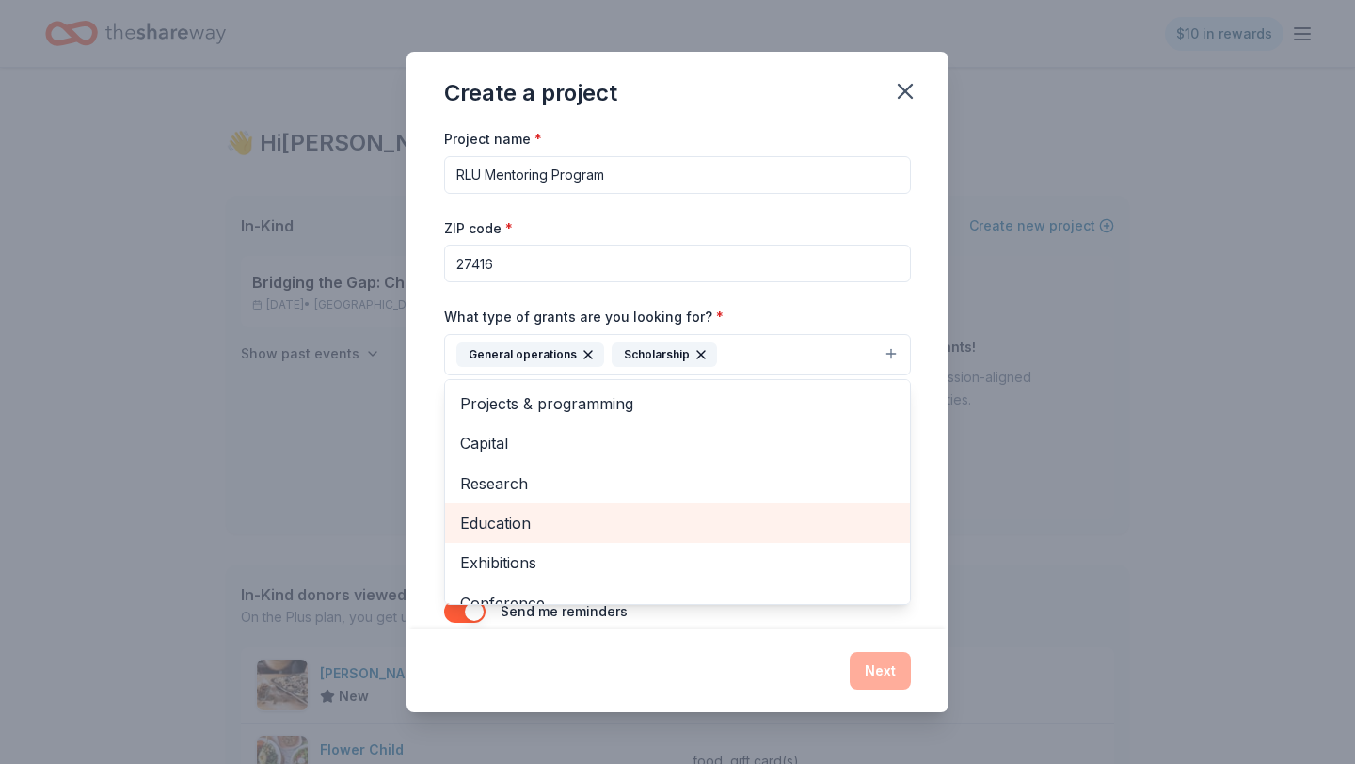
click at [572, 514] on span "Education" at bounding box center [677, 523] width 435 height 24
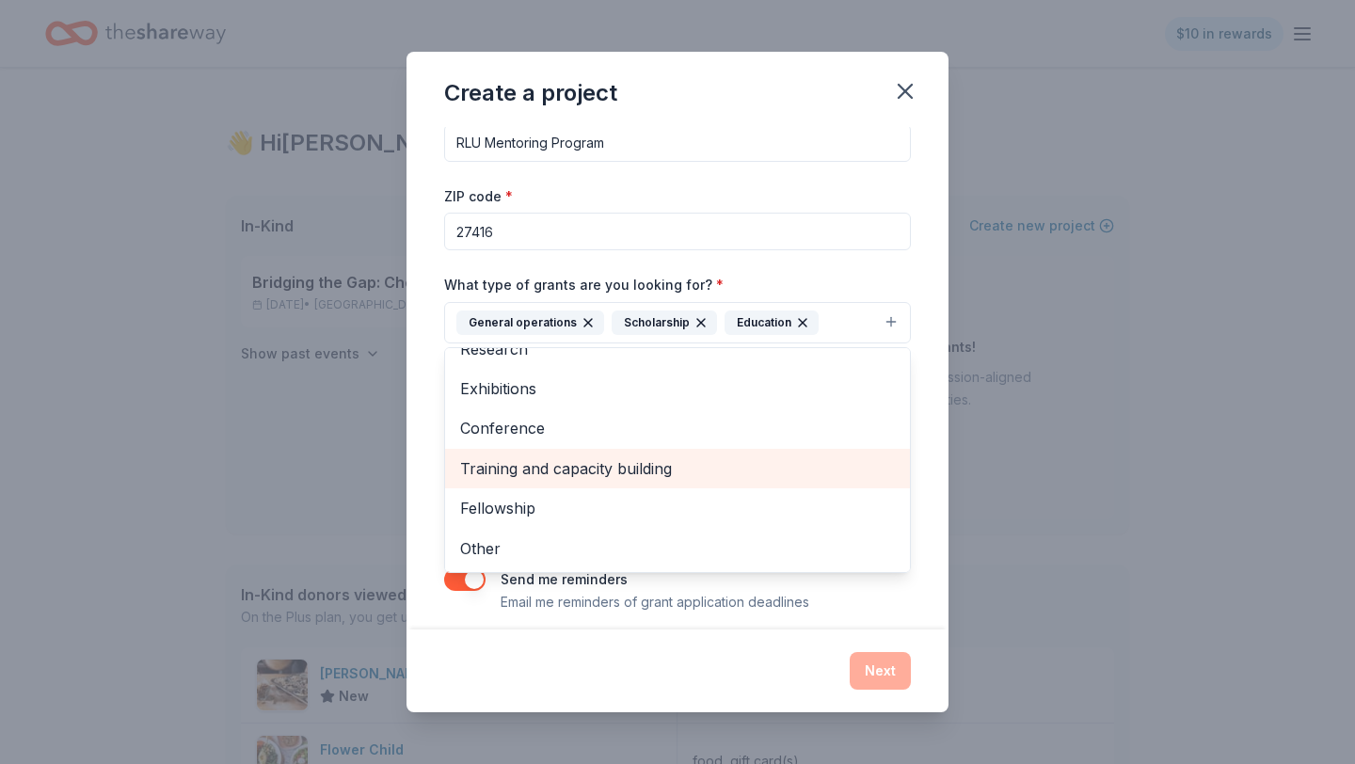
scroll to position [38, 0]
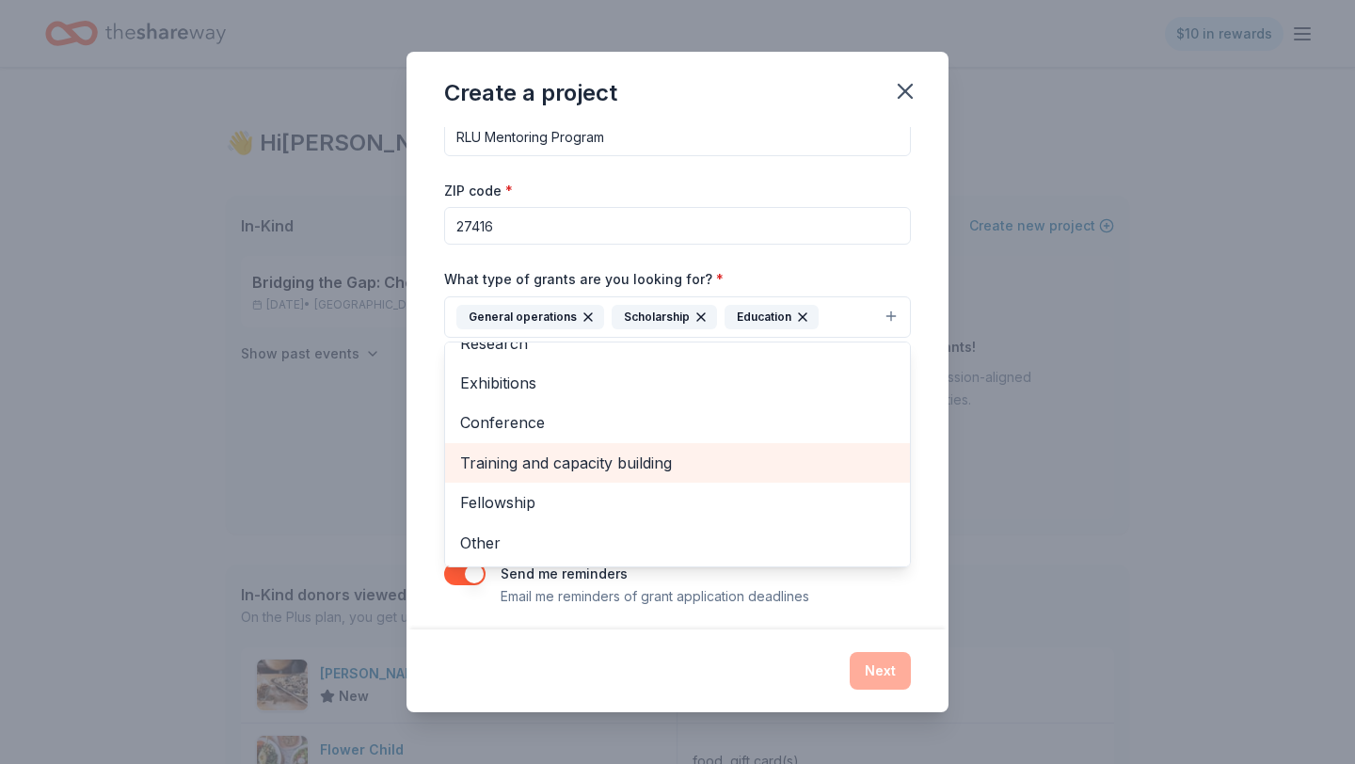
click at [605, 455] on span "Training and capacity building" at bounding box center [677, 463] width 435 height 24
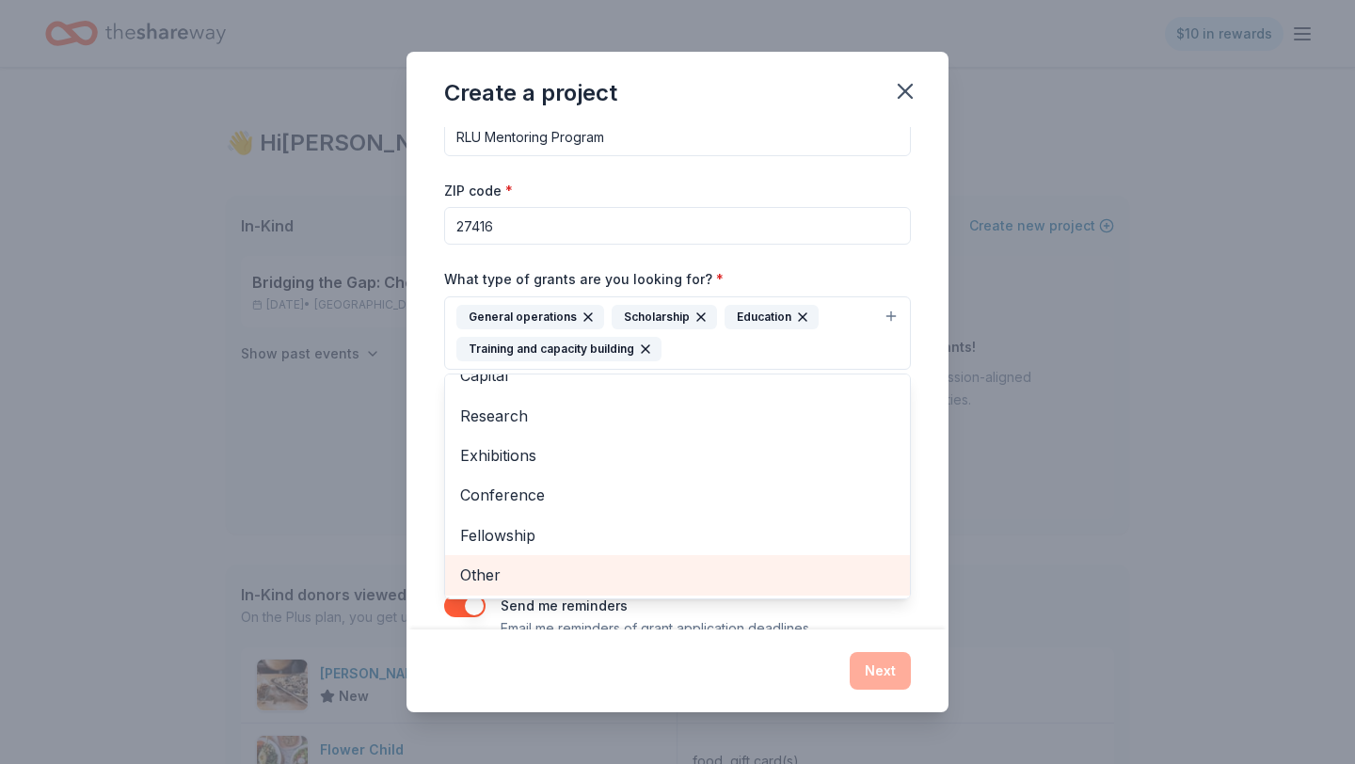
click at [543, 577] on span "Other" at bounding box center [677, 575] width 435 height 24
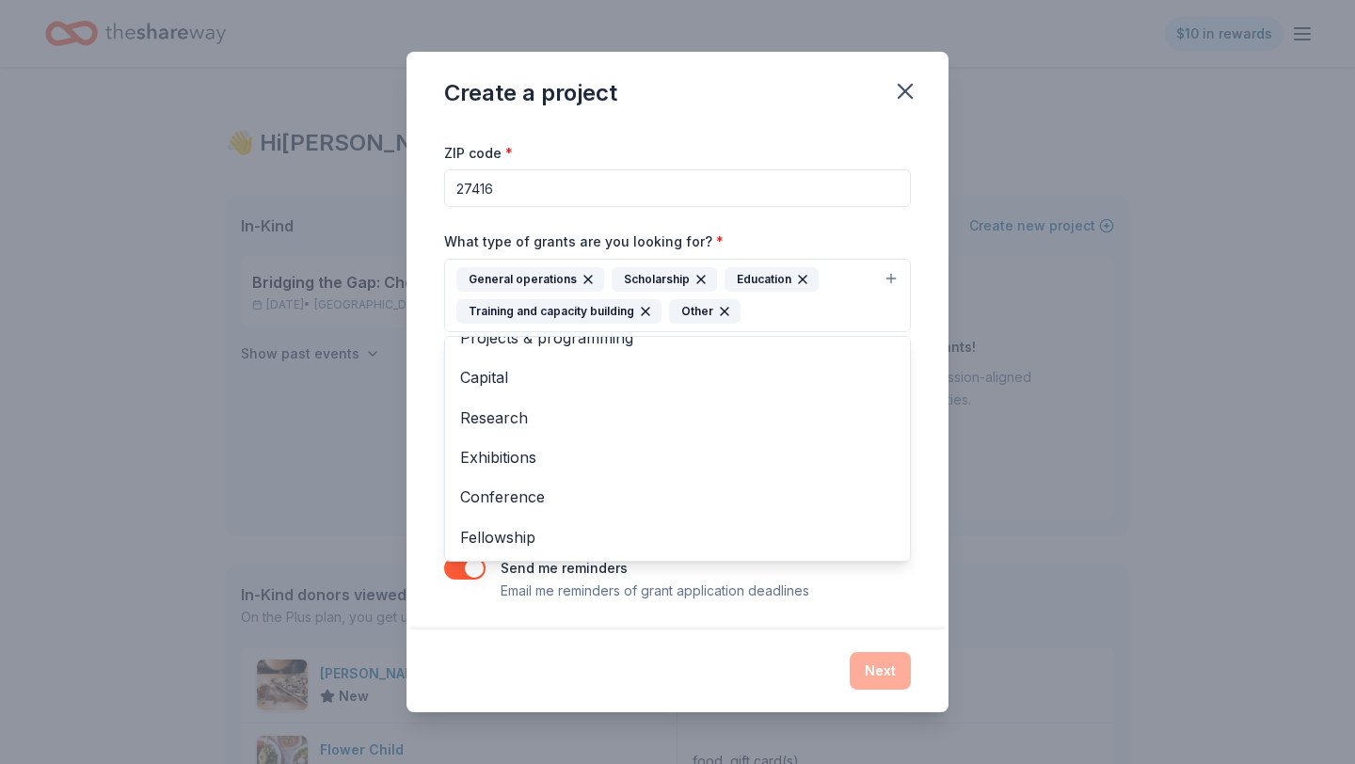
scroll to position [78, 0]
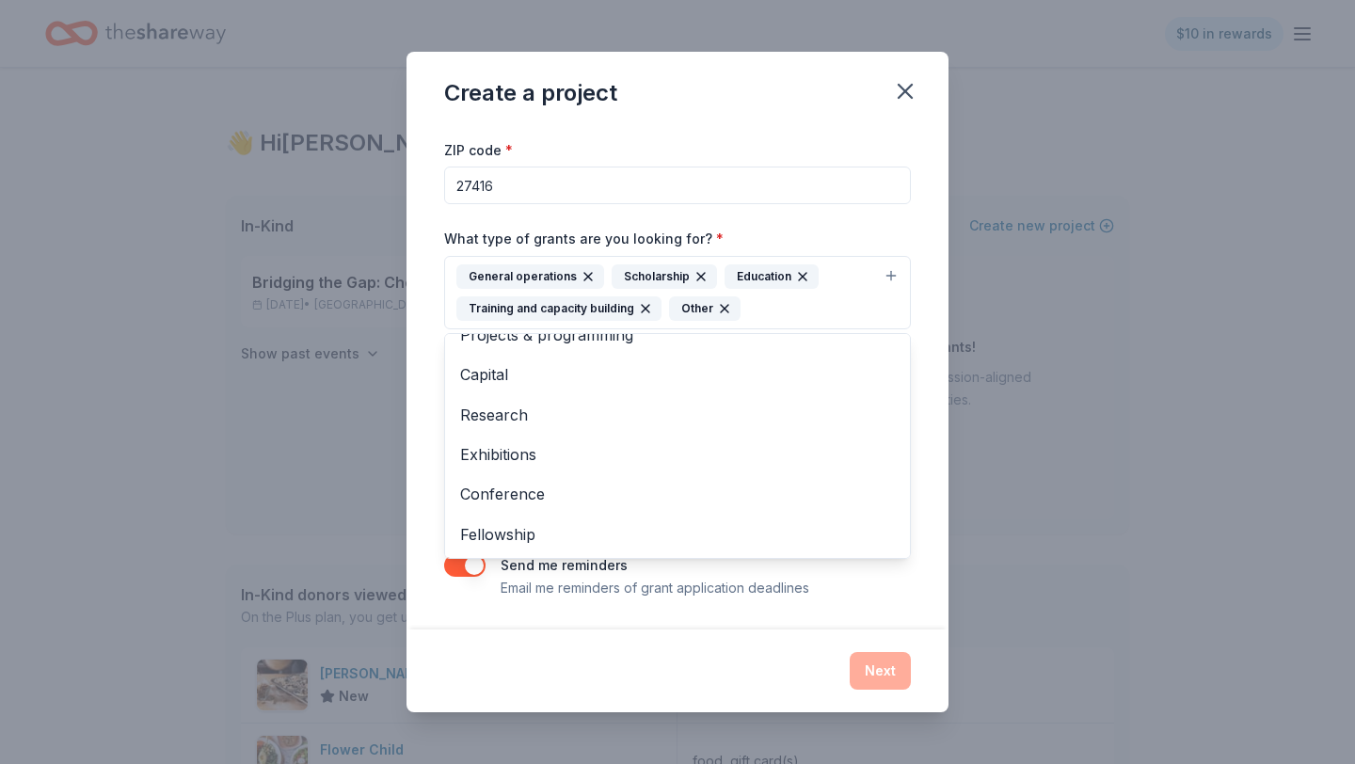
click at [512, 664] on div "Create a project Project name * RLU Mentoring Program ZIP code * 27416 What typ…" at bounding box center [678, 382] width 542 height 661
